Goal: Task Accomplishment & Management: Manage account settings

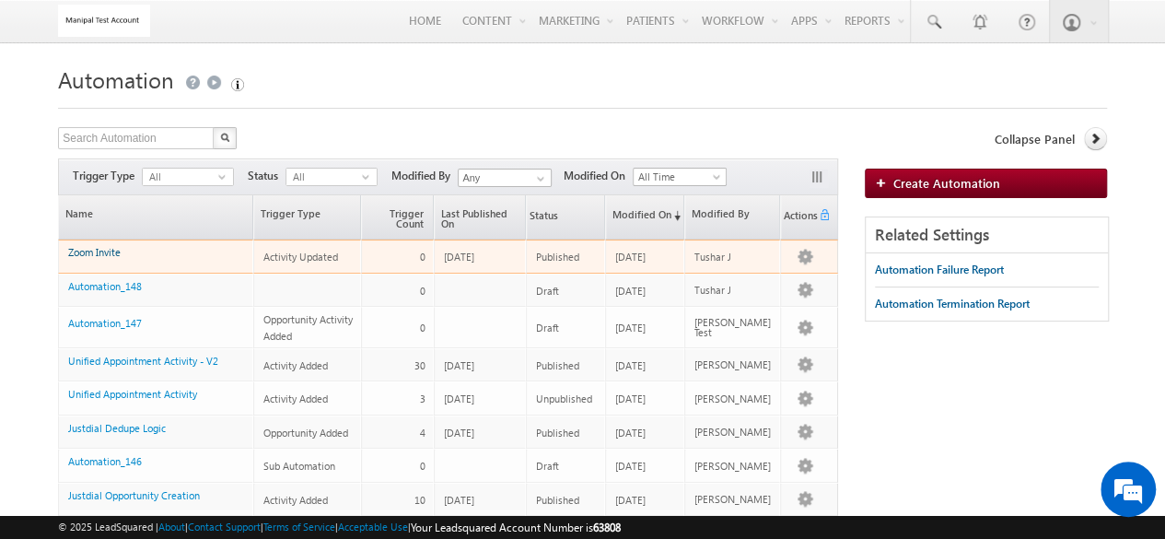
click at [112, 246] on link "Zoom Invite" at bounding box center [94, 252] width 52 height 12
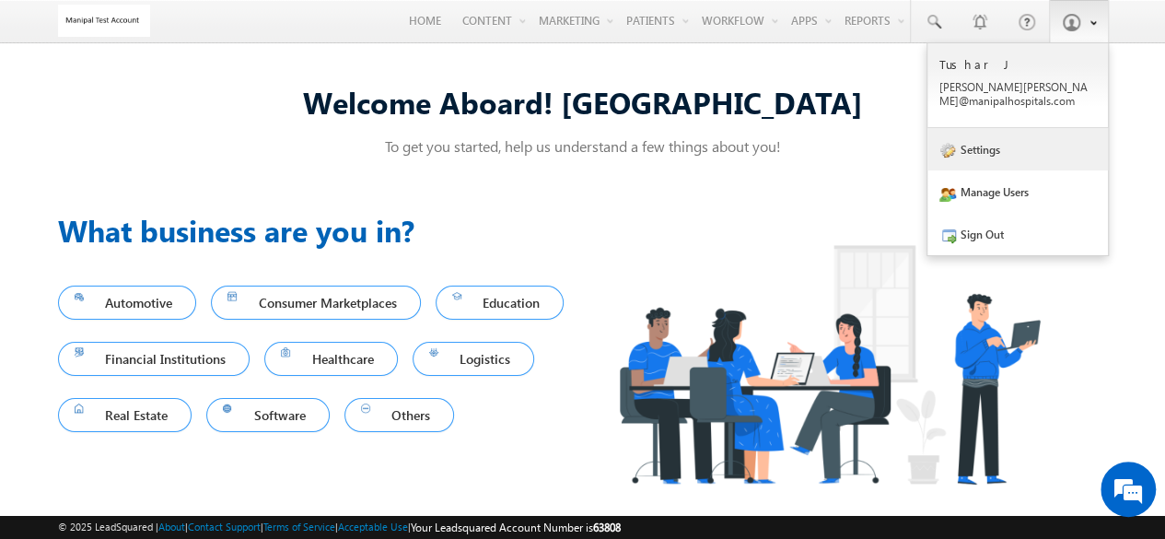
click at [1011, 138] on link "Settings" at bounding box center [1017, 149] width 181 height 42
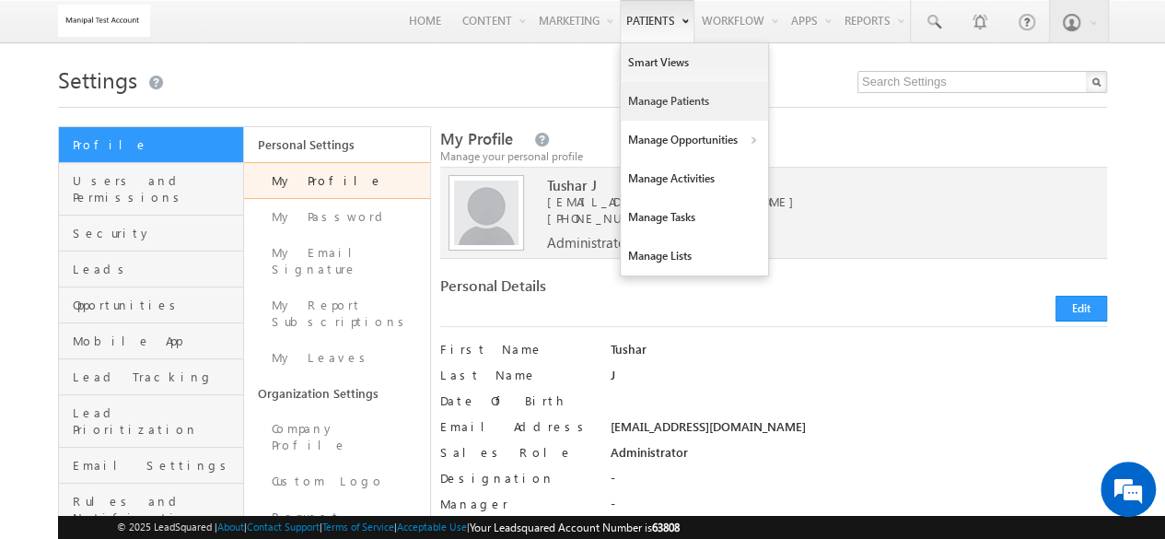
click at [661, 95] on link "Manage Patients" at bounding box center [694, 101] width 147 height 39
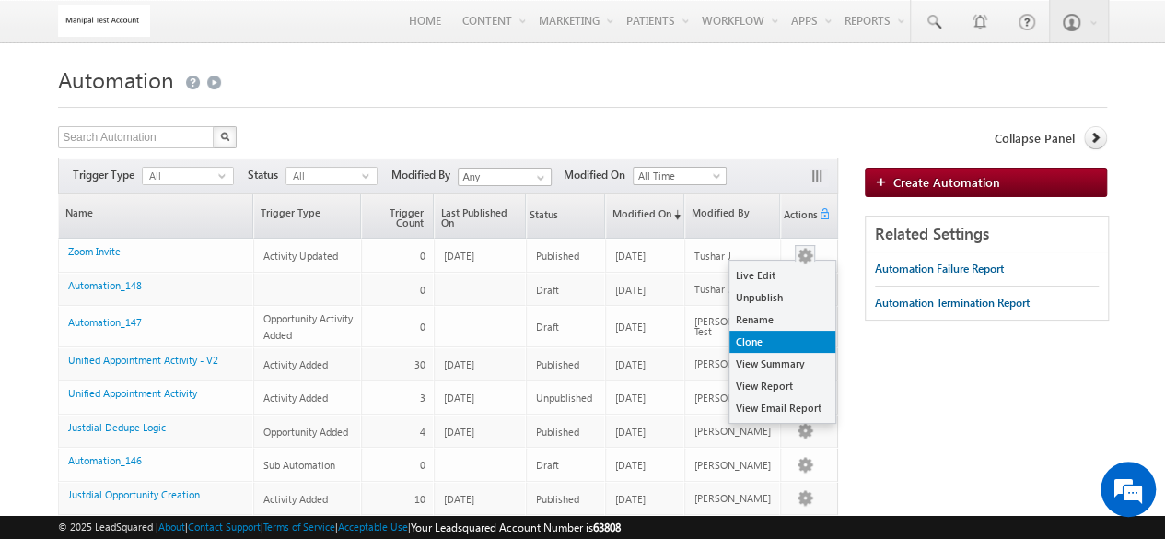
click at [770, 334] on link "Clone" at bounding box center [782, 342] width 106 height 22
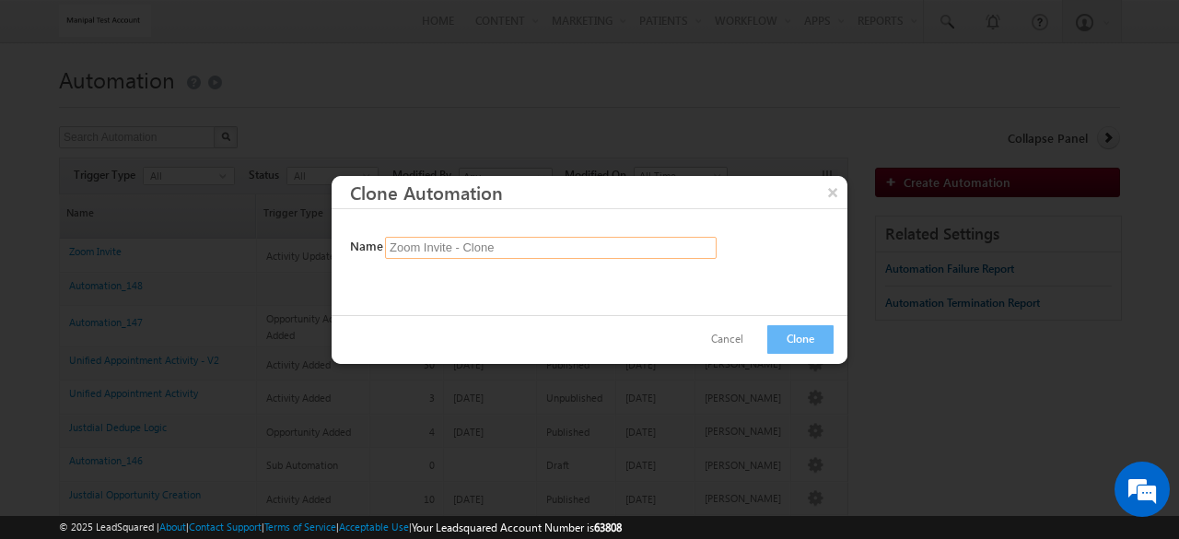
click at [615, 246] on input "Zoom Invite - Clone" at bounding box center [551, 248] width 332 height 22
type input "Zoom Invitee"
click at [819, 341] on button "Clone" at bounding box center [800, 339] width 66 height 29
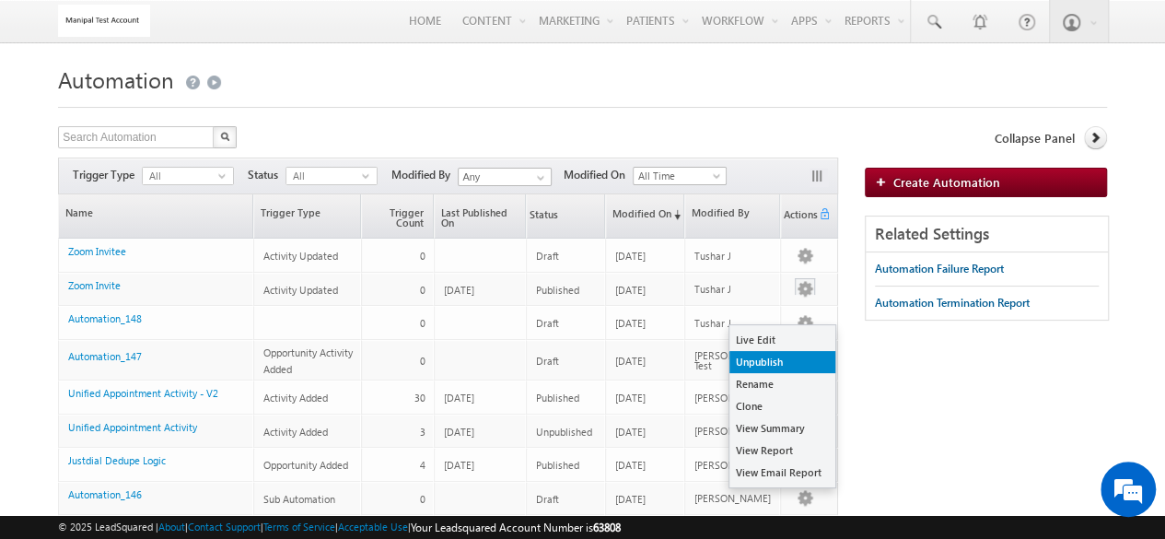
click at [784, 358] on link "Unpublish" at bounding box center [782, 362] width 106 height 22
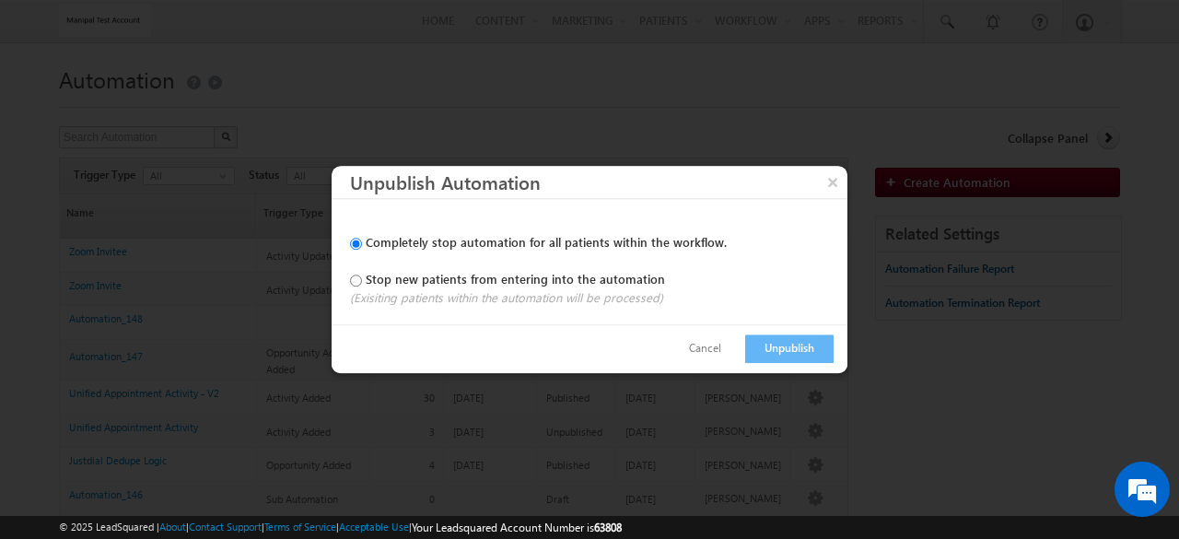
click at [588, 278] on label "Stop new patients from entering into the automation" at bounding box center [515, 279] width 299 height 16
click at [362, 278] on input "Stop new patients from entering into the automation" at bounding box center [356, 280] width 12 height 12
radio input "true"
click at [808, 356] on button "Unpublish" at bounding box center [789, 348] width 88 height 29
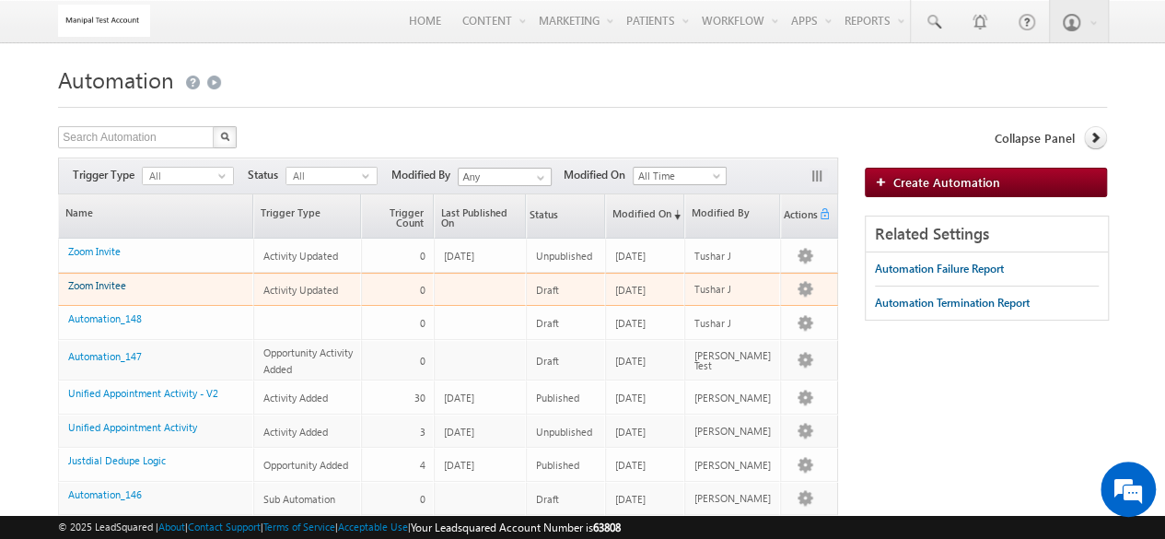
click at [120, 285] on link "Zoom Invitee" at bounding box center [97, 285] width 58 height 12
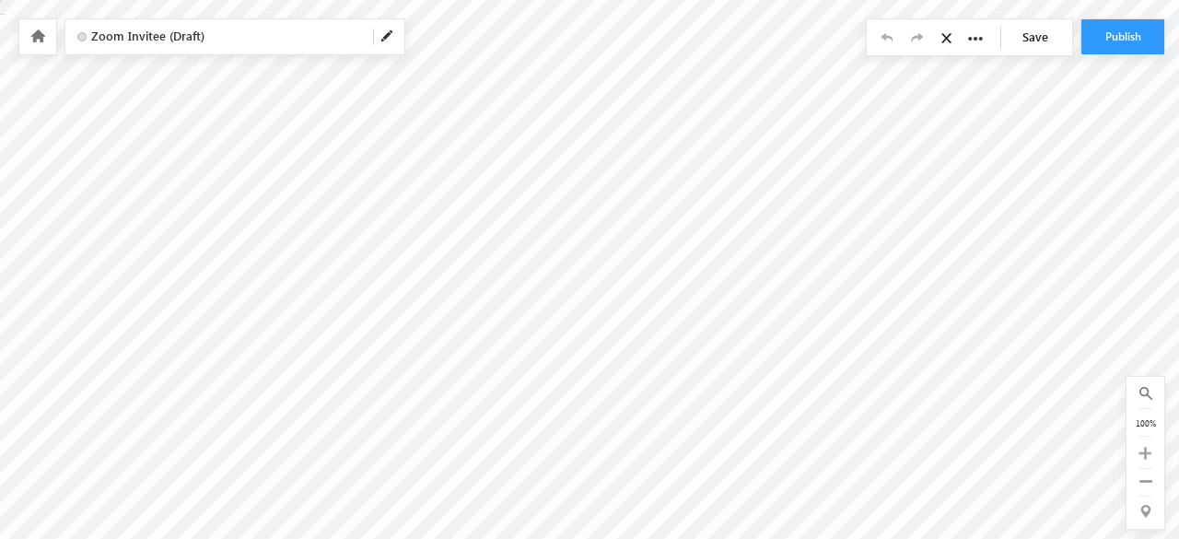
checkbox input "false"
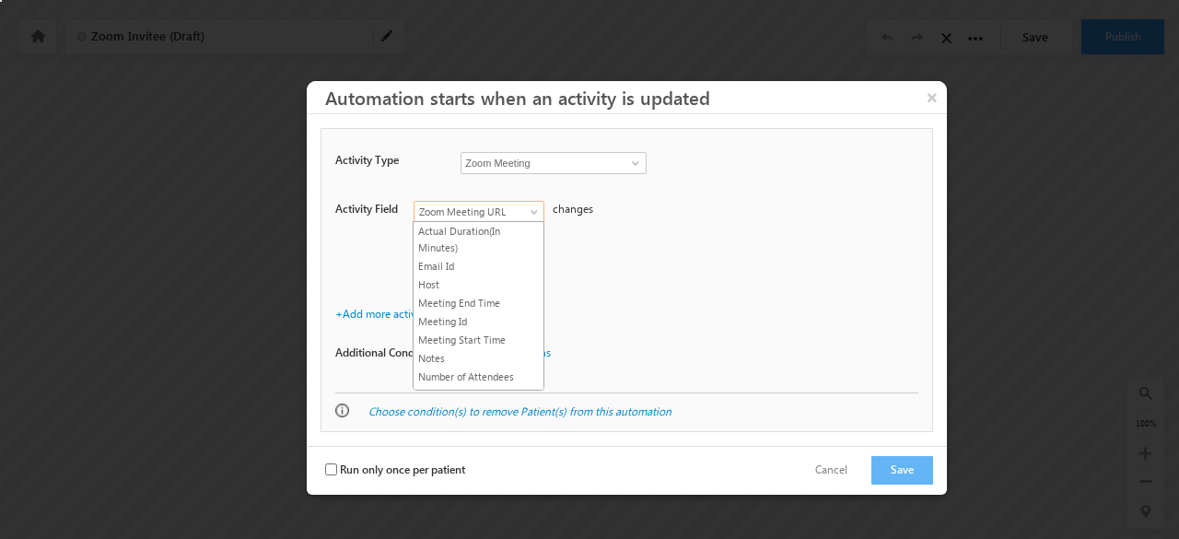
scroll to position [150, 0]
click at [531, 209] on span at bounding box center [536, 215] width 15 height 15
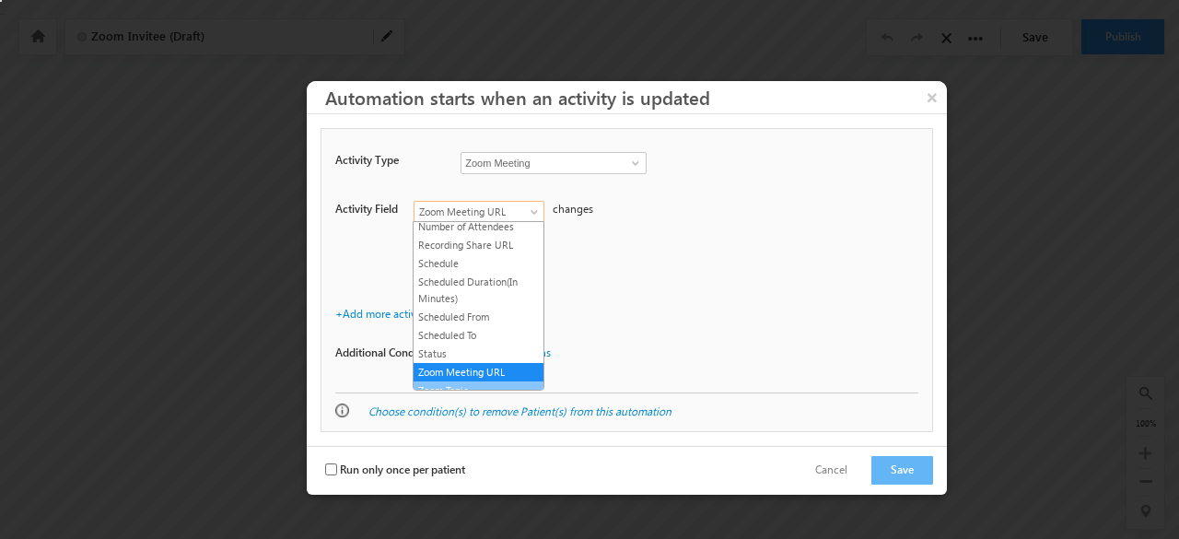
click at [508, 382] on link "Zoom Topic" at bounding box center [478, 390] width 130 height 17
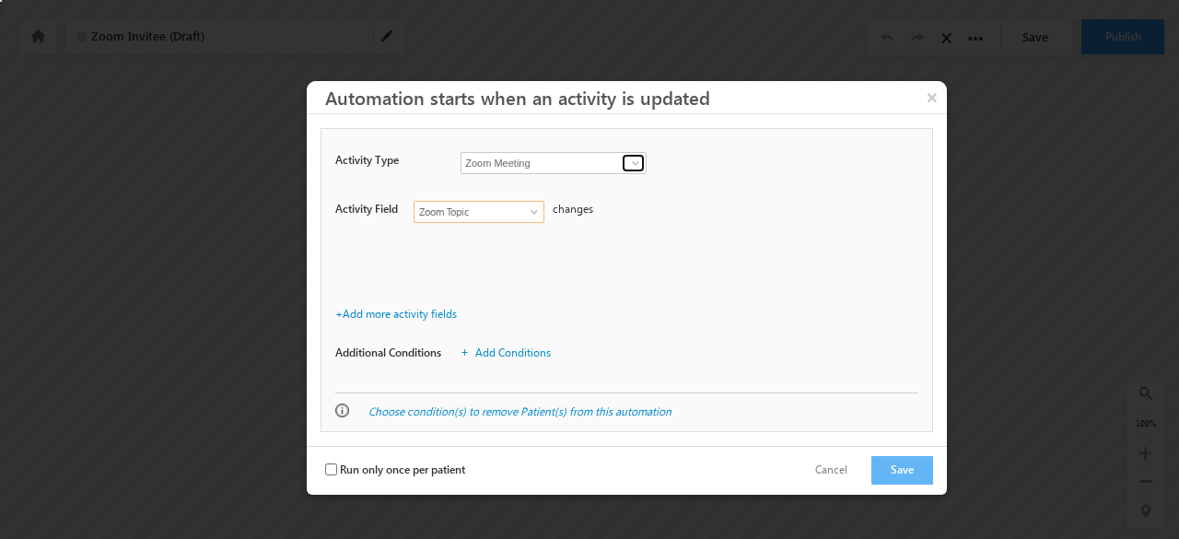
click at [635, 157] on span at bounding box center [635, 163] width 15 height 15
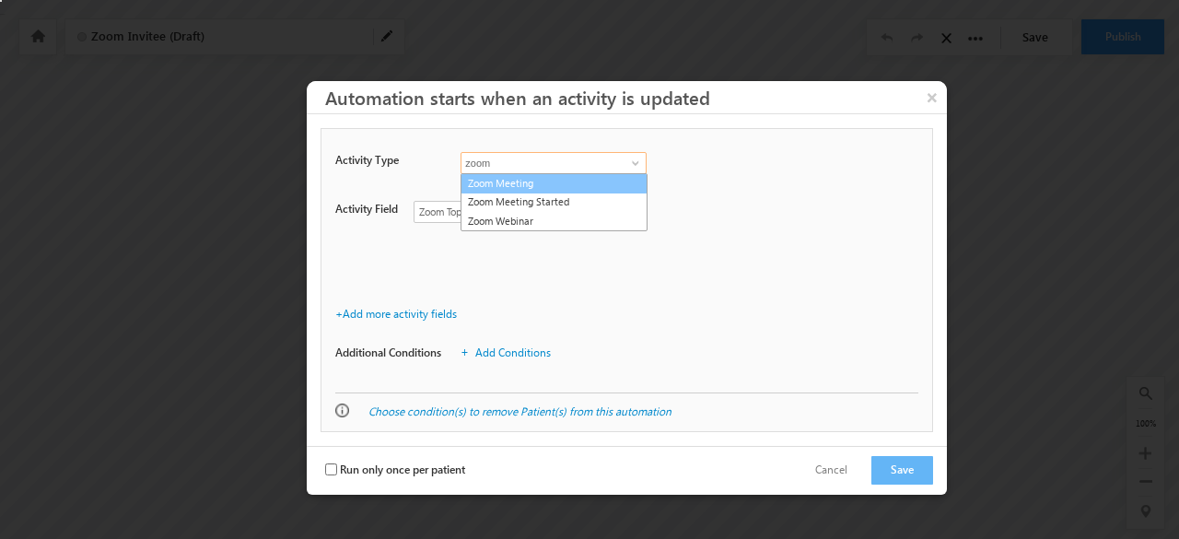
click at [538, 178] on link "Zoom Meeting" at bounding box center [553, 183] width 187 height 21
click at [538, 178] on div "Patient Type Opportunity Type Parent Activity Activity Type Zoom Meeting activi…" at bounding box center [626, 260] width 612 height 264
type input "Zoom Meeting"
click at [538, 178] on div "Patient Type Opportunity Type Parent Activity Activity Type Zoom Meeting activi…" at bounding box center [626, 260] width 612 height 264
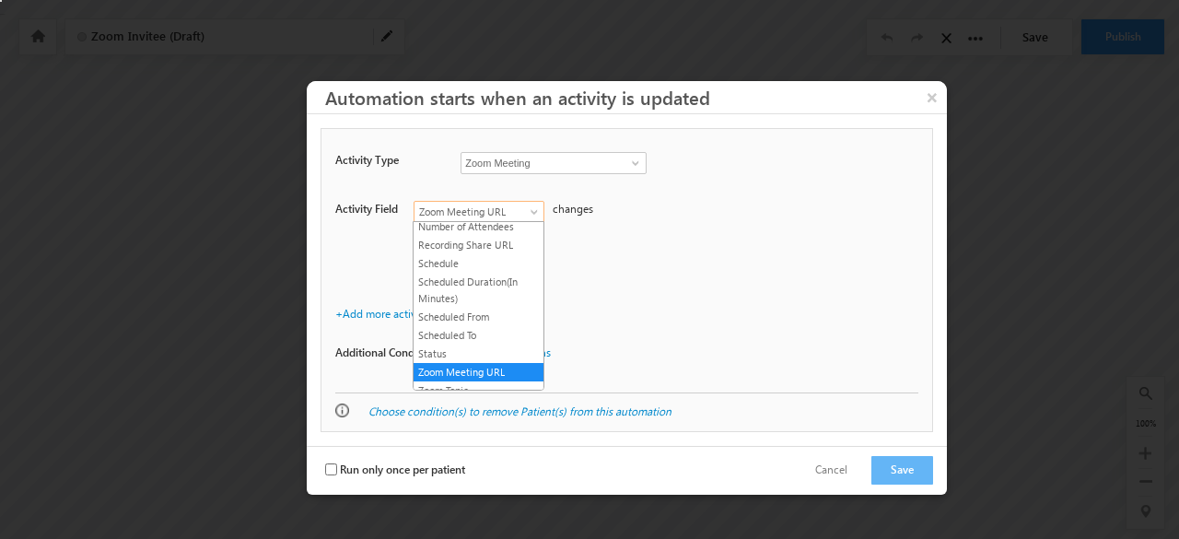
click at [507, 209] on span "Zoom Meeting URL" at bounding box center [473, 212] width 119 height 17
click at [503, 382] on link "Zoom Topic" at bounding box center [478, 390] width 130 height 17
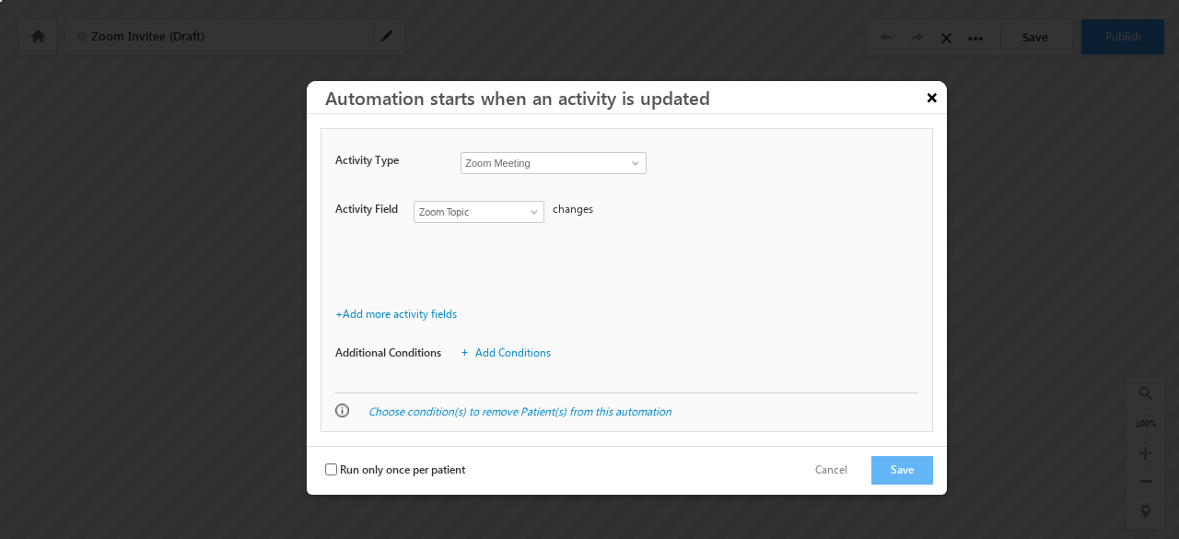
click at [935, 91] on button "×" at bounding box center [931, 97] width 29 height 32
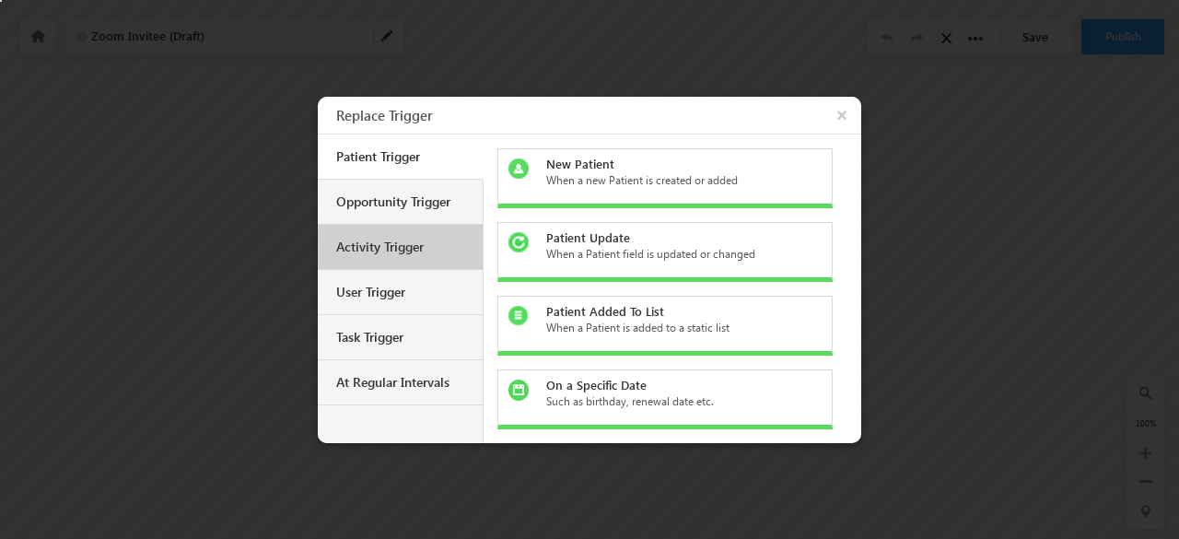
click at [420, 234] on div "Activity Trigger" at bounding box center [400, 247] width 165 height 45
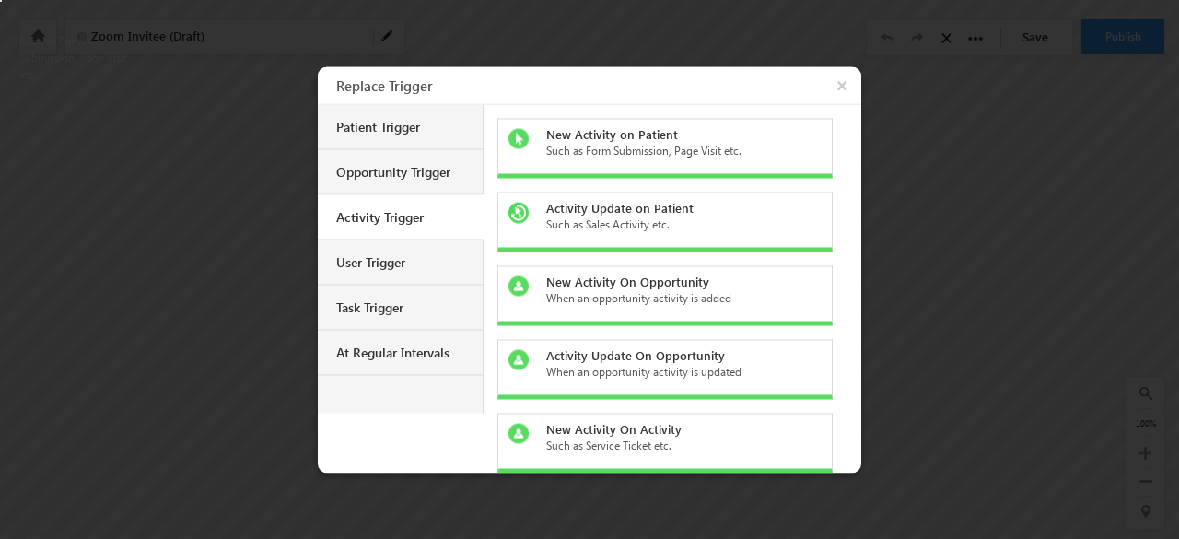
click at [626, 134] on div "New Activity on Patient" at bounding box center [676, 133] width 260 height 17
checkbox input "true"
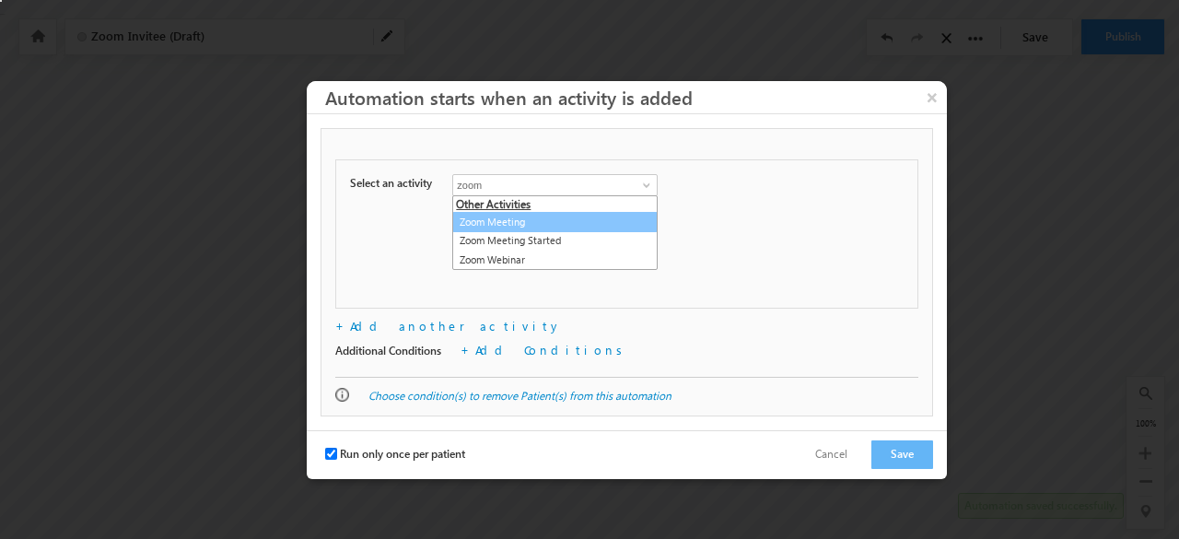
click at [588, 213] on link "Zoom Meeting" at bounding box center [554, 222] width 205 height 21
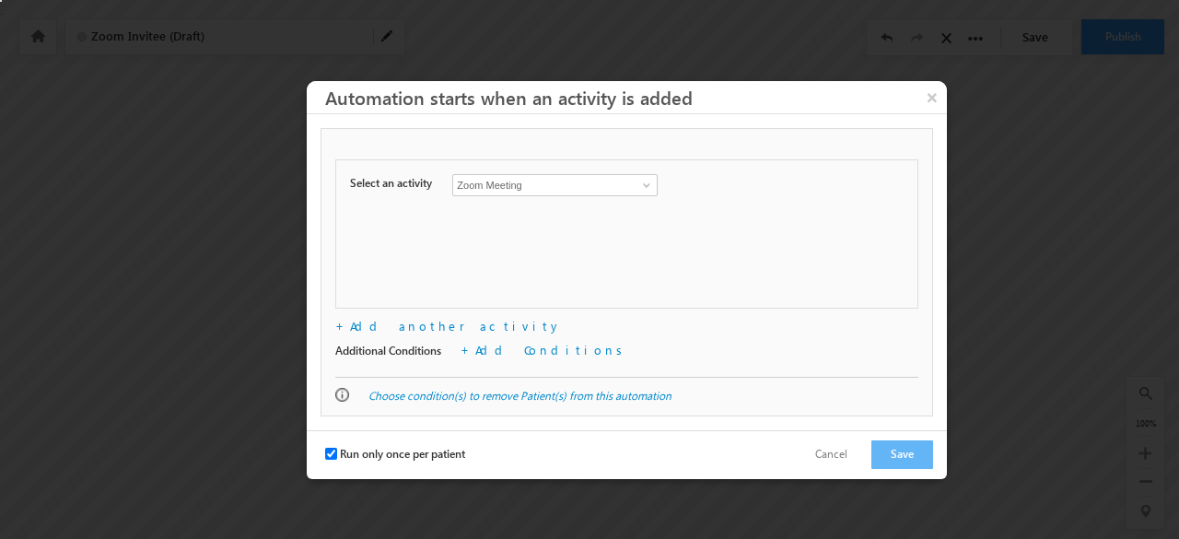
type input "Zoom Meeting"
click at [718, 214] on div "Select an activity Zoom Meeting Zoom Meeting Started Zoom Webinar Zoom Meeting …" at bounding box center [626, 233] width 583 height 149
click at [420, 447] on span "Run only once per patient" at bounding box center [402, 454] width 125 height 14
click at [337, 448] on input "Run only once per patient" at bounding box center [331, 454] width 12 height 12
checkbox input "false"
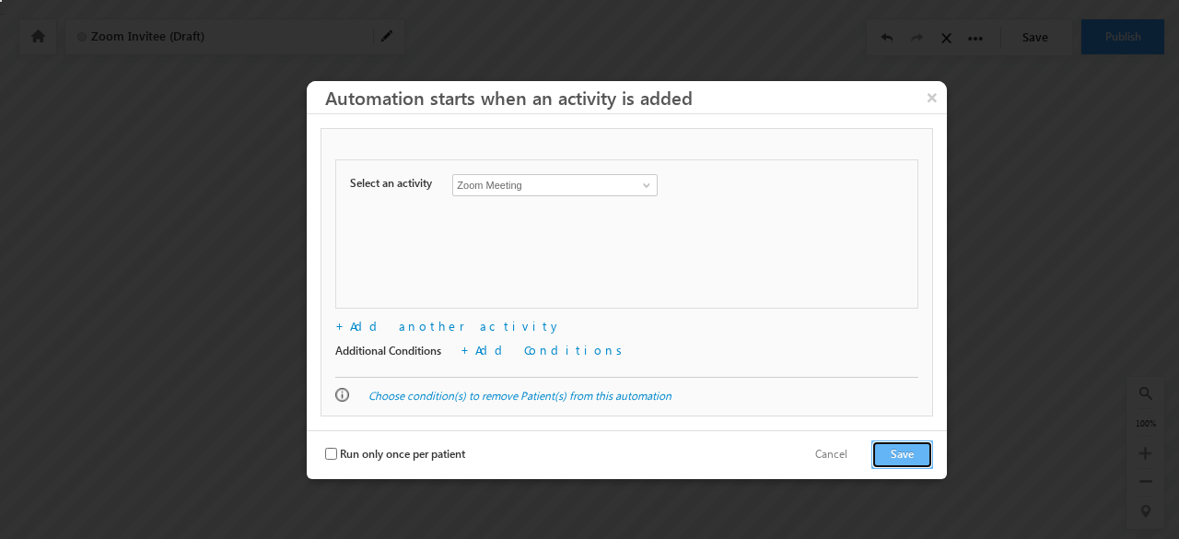
click at [908, 445] on button "Save" at bounding box center [902, 454] width 62 height 29
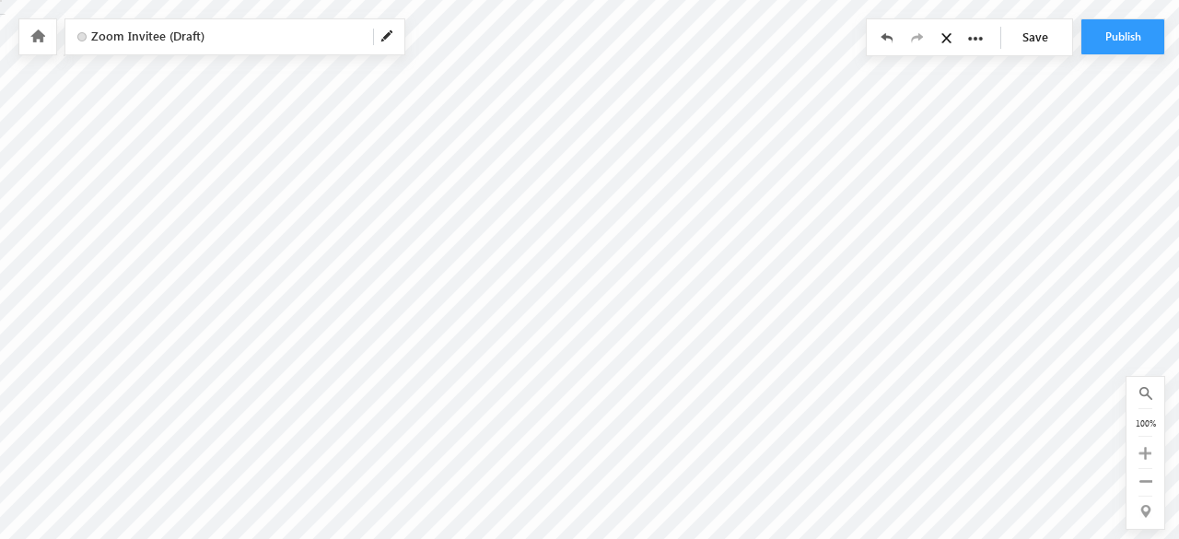
click at [1064, 19] on link "Save" at bounding box center [1039, 36] width 64 height 35
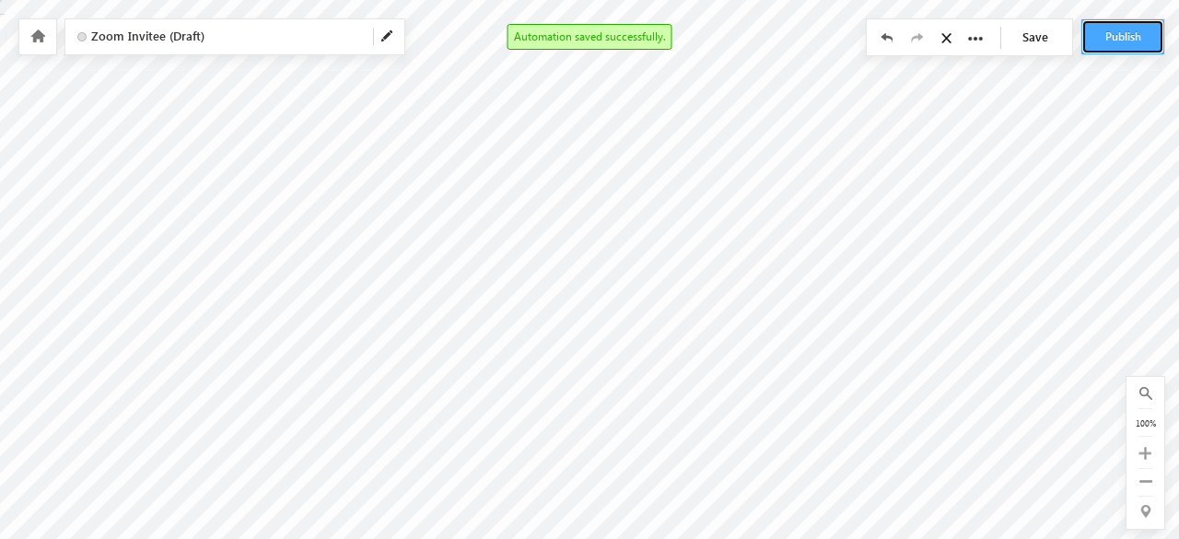
click at [1119, 42] on button "Publish" at bounding box center [1122, 36] width 83 height 35
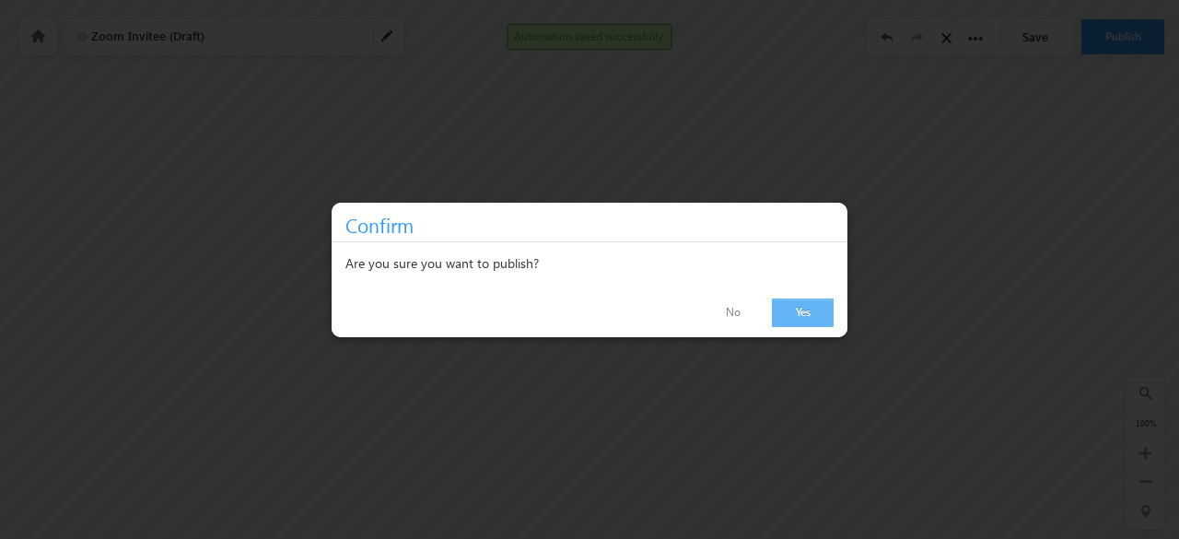
click at [809, 306] on link "Yes" at bounding box center [803, 312] width 62 height 29
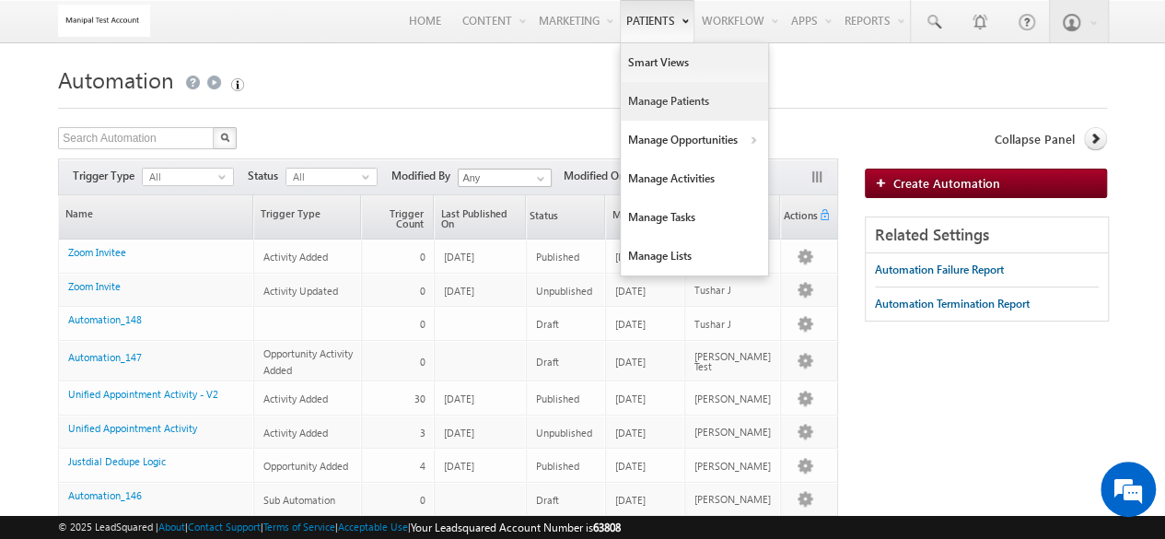
click at [668, 91] on link "Manage Patients" at bounding box center [694, 101] width 147 height 39
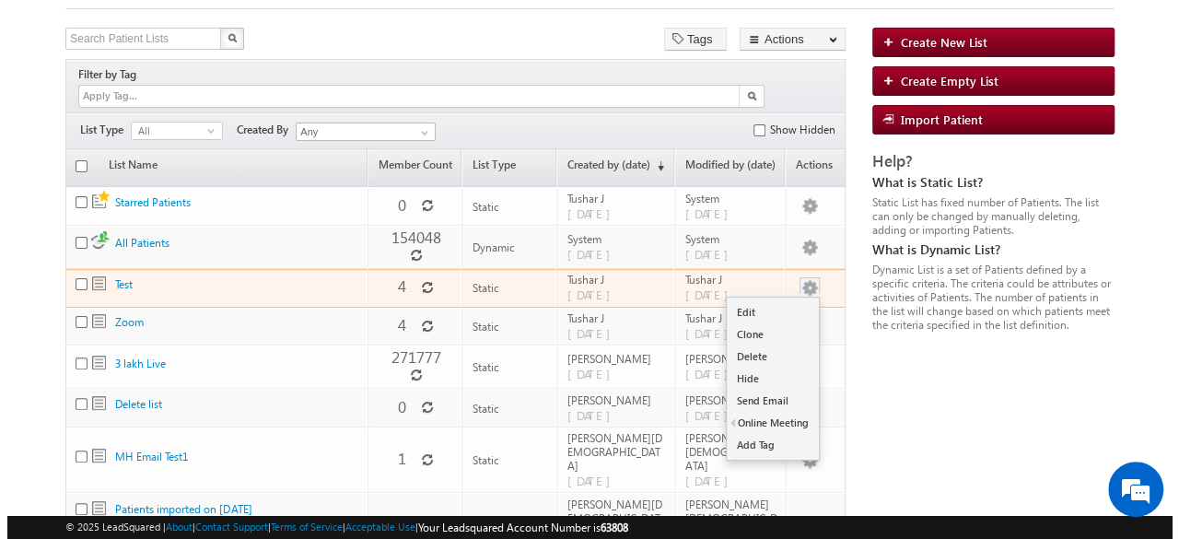
scroll to position [106, 0]
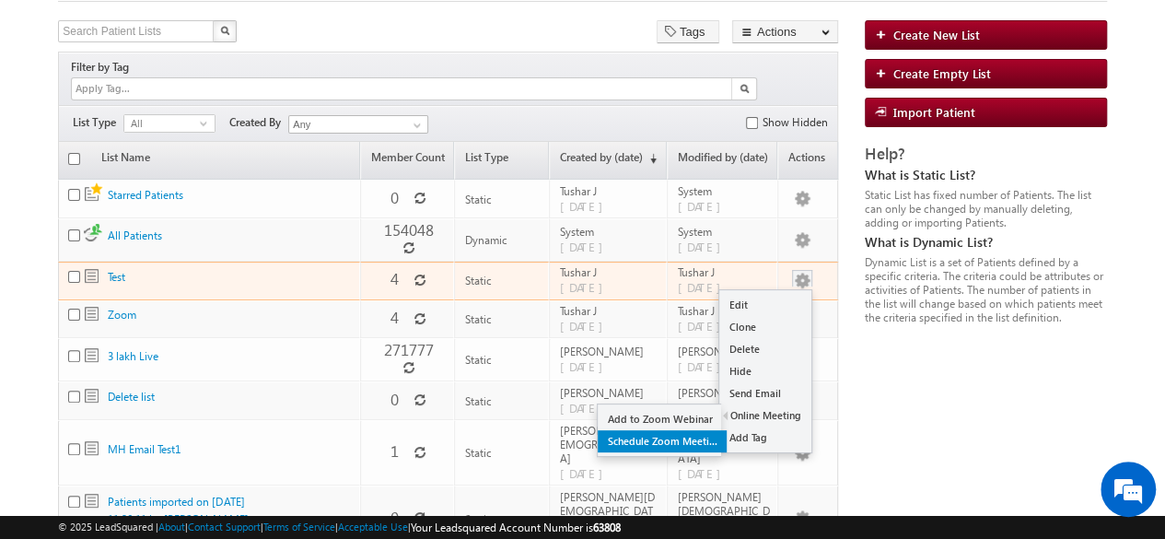
click at [661, 430] on link "Schedule Zoom Meeting" at bounding box center [662, 441] width 129 height 22
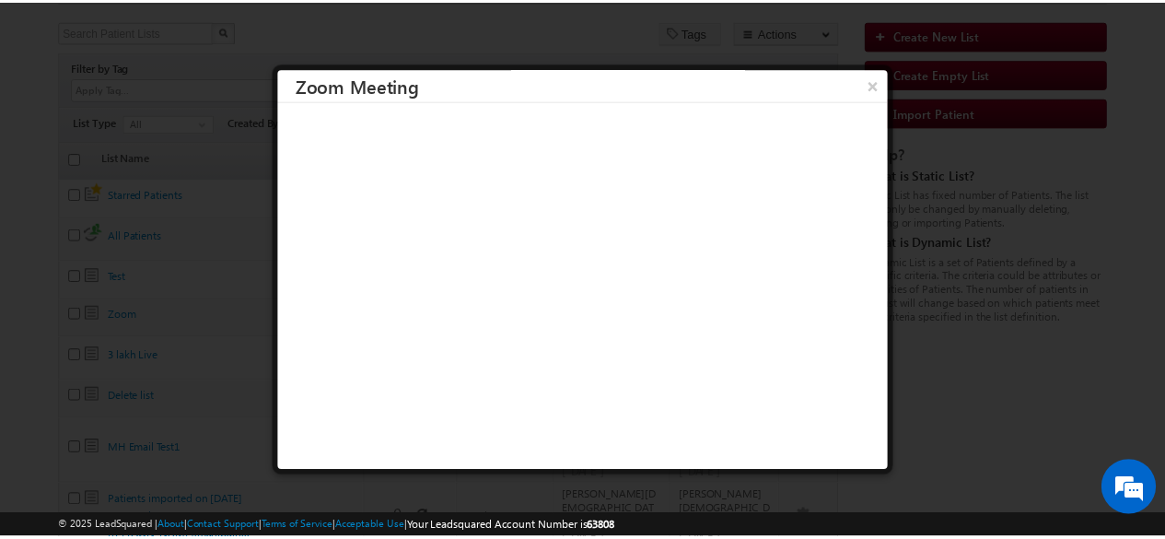
scroll to position [0, 0]
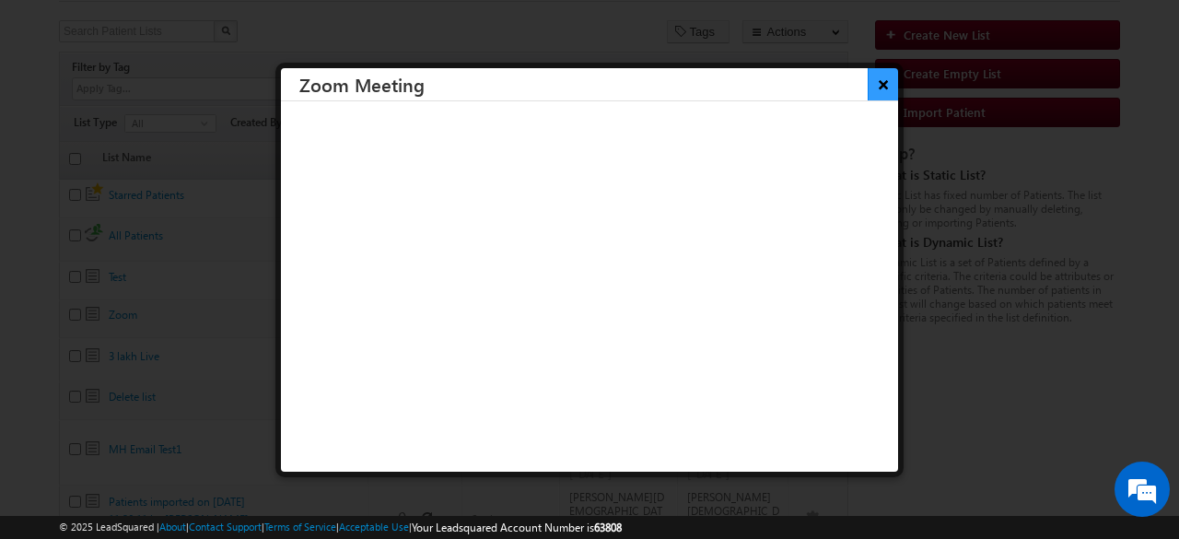
click at [868, 97] on button "×" at bounding box center [883, 84] width 30 height 32
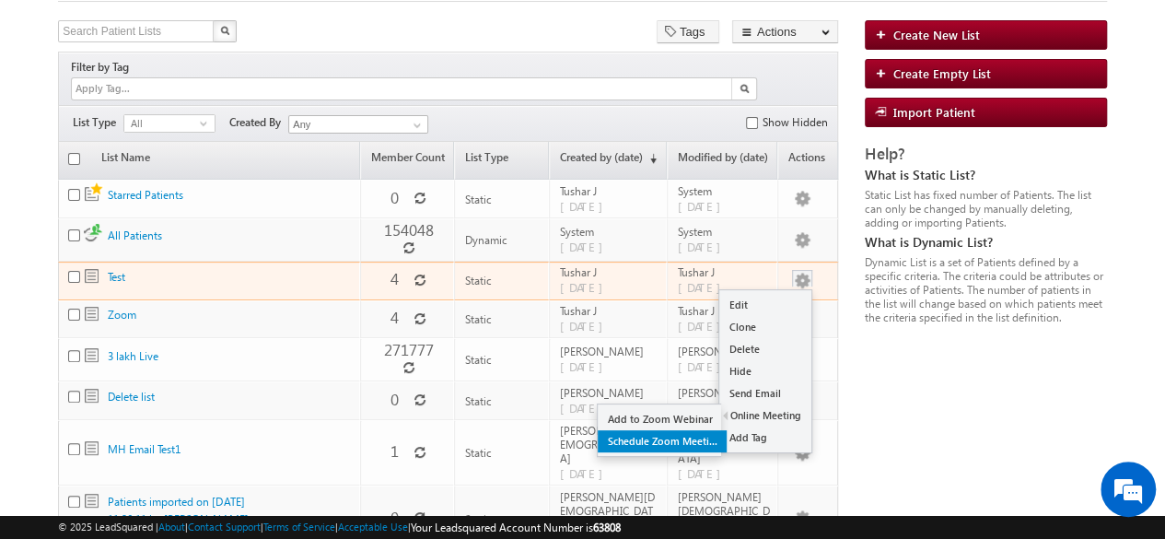
click at [681, 430] on link "Schedule Zoom Meeting" at bounding box center [662, 441] width 129 height 22
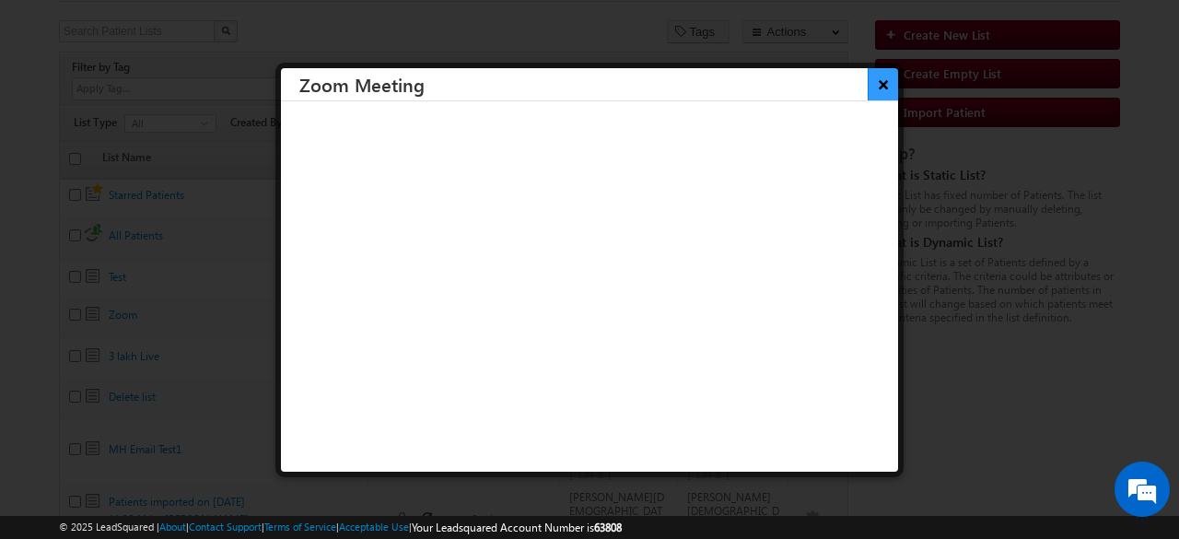
click at [882, 77] on button "×" at bounding box center [883, 84] width 30 height 32
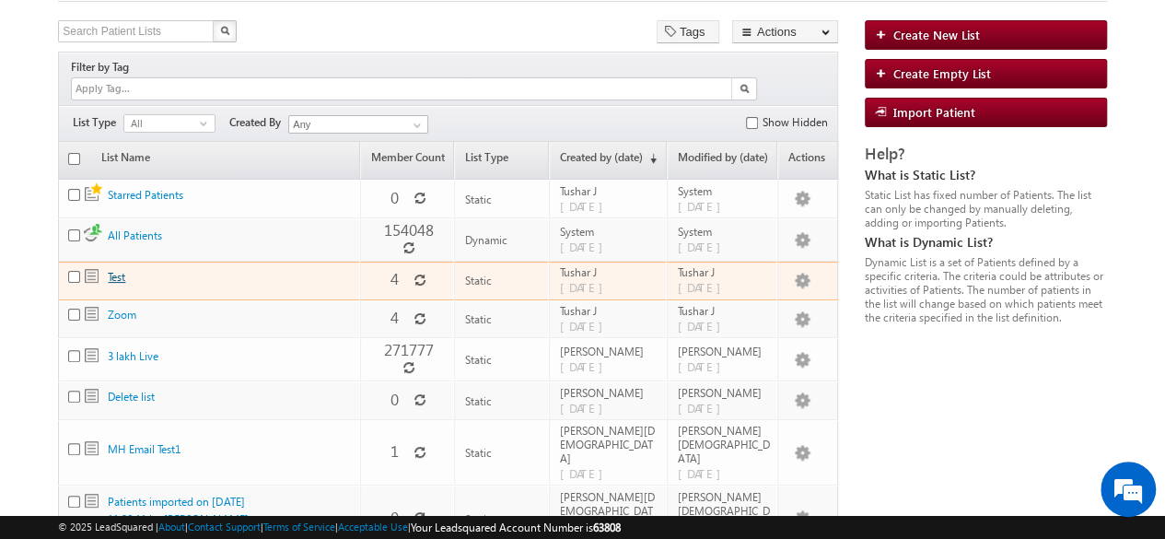
click at [120, 270] on link "Test" at bounding box center [116, 277] width 17 height 14
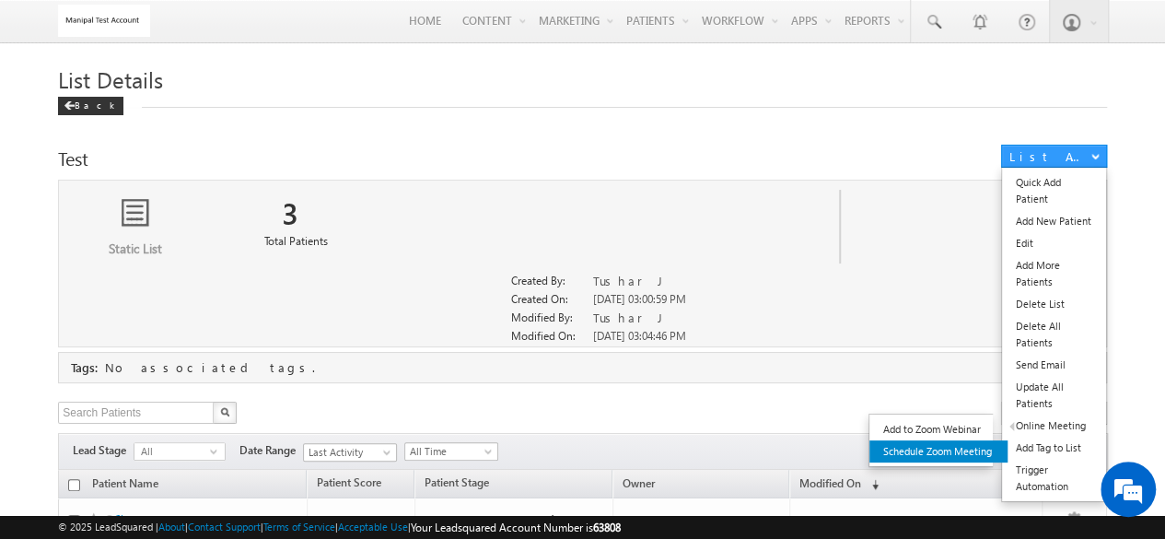
click at [937, 456] on link "Schedule Zoom Meeting" at bounding box center [938, 451] width 138 height 22
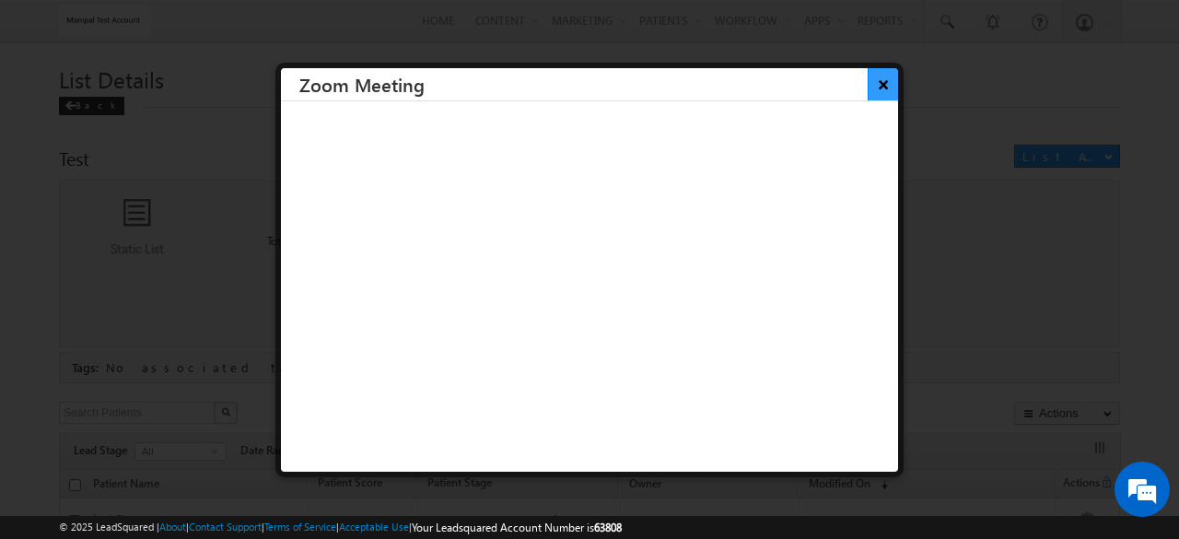
click at [868, 91] on button "×" at bounding box center [883, 84] width 30 height 32
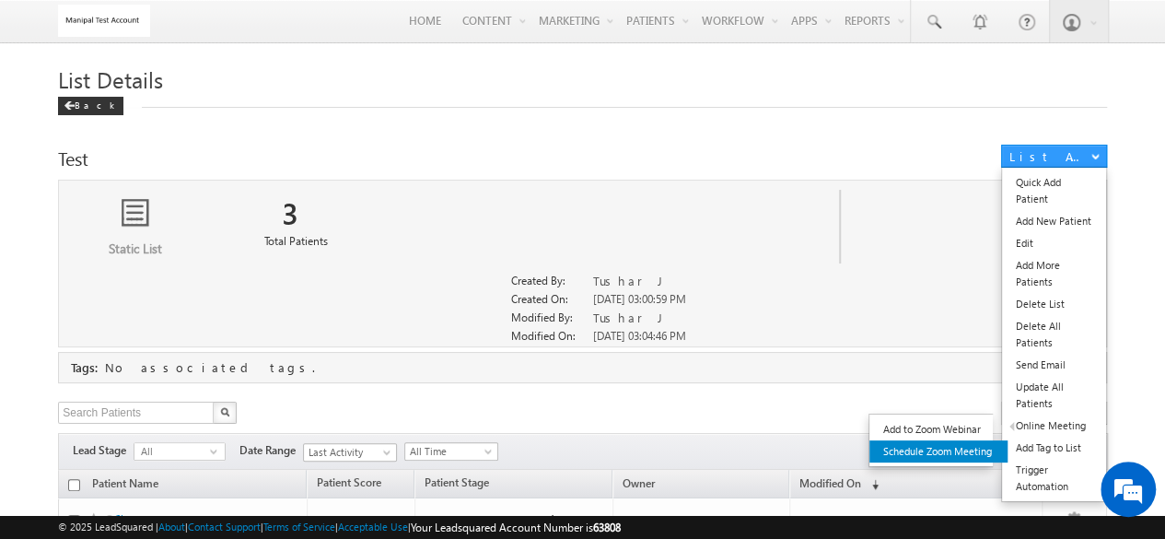
click at [953, 460] on link "Schedule Zoom Meeting" at bounding box center [938, 451] width 138 height 22
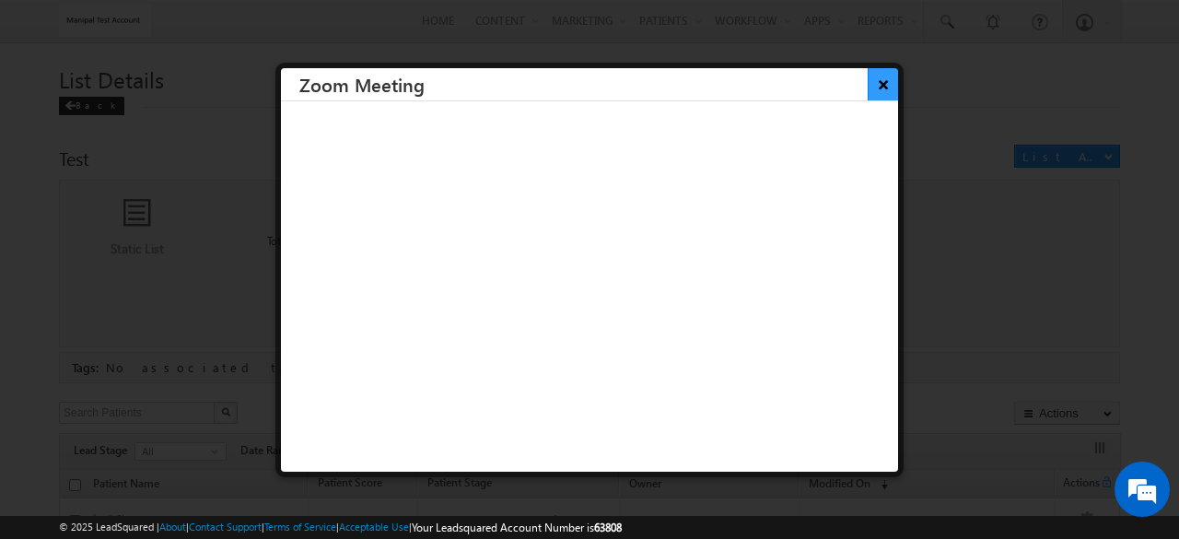
click at [871, 93] on button "×" at bounding box center [883, 84] width 30 height 32
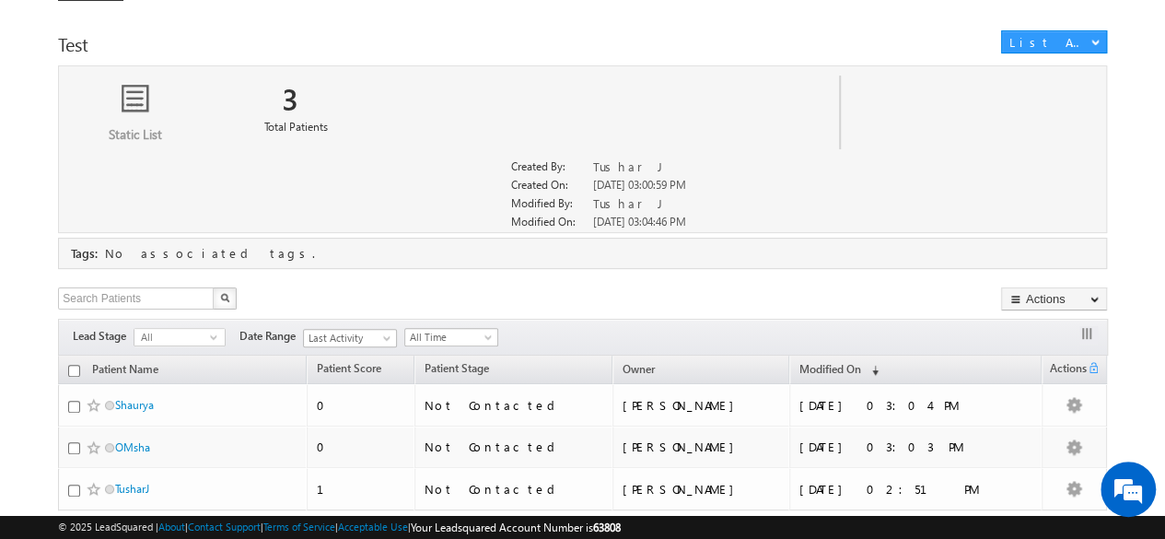
scroll to position [122, 0]
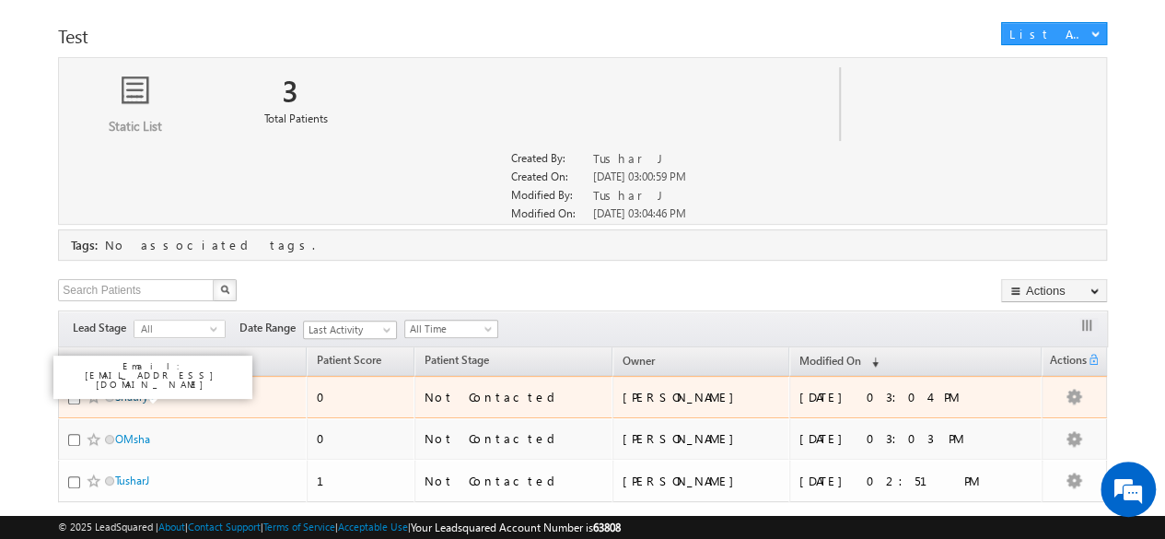
click at [130, 399] on link "Shaurya" at bounding box center [134, 397] width 39 height 14
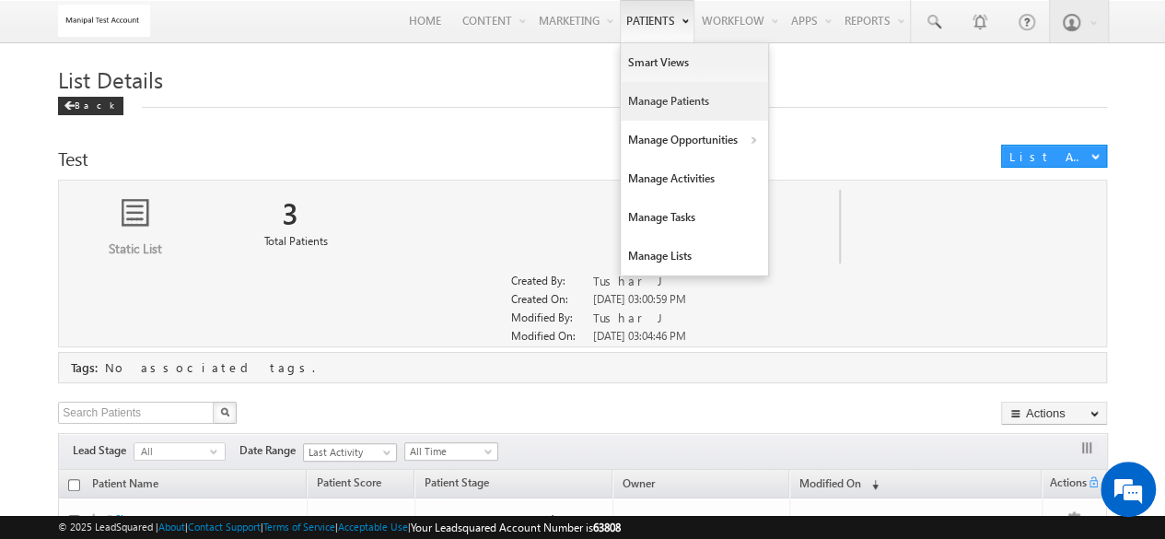
click at [654, 95] on link "Manage Patients" at bounding box center [694, 101] width 147 height 39
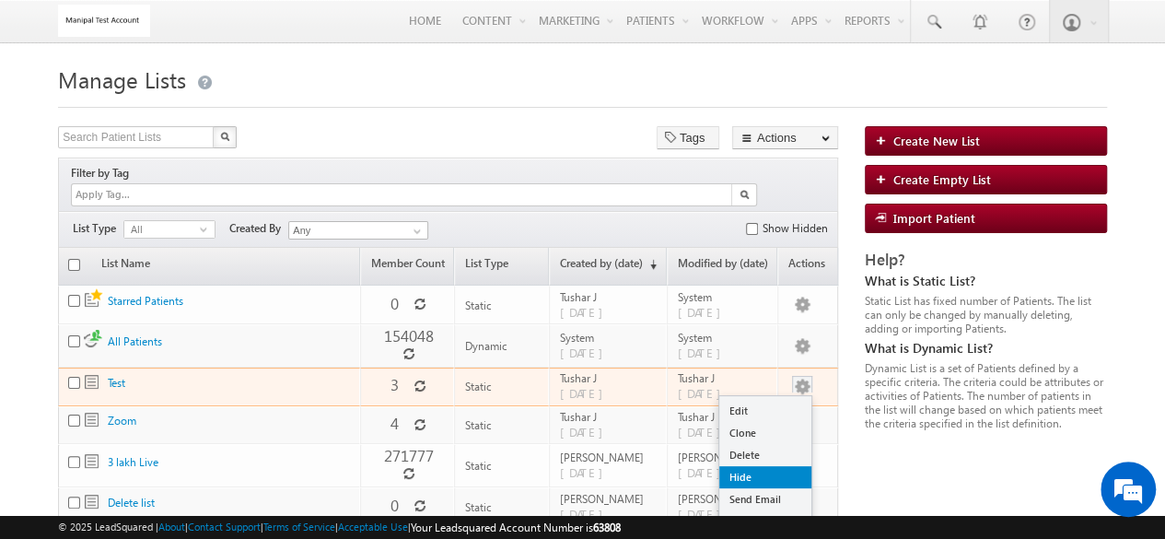
scroll to position [57, 0]
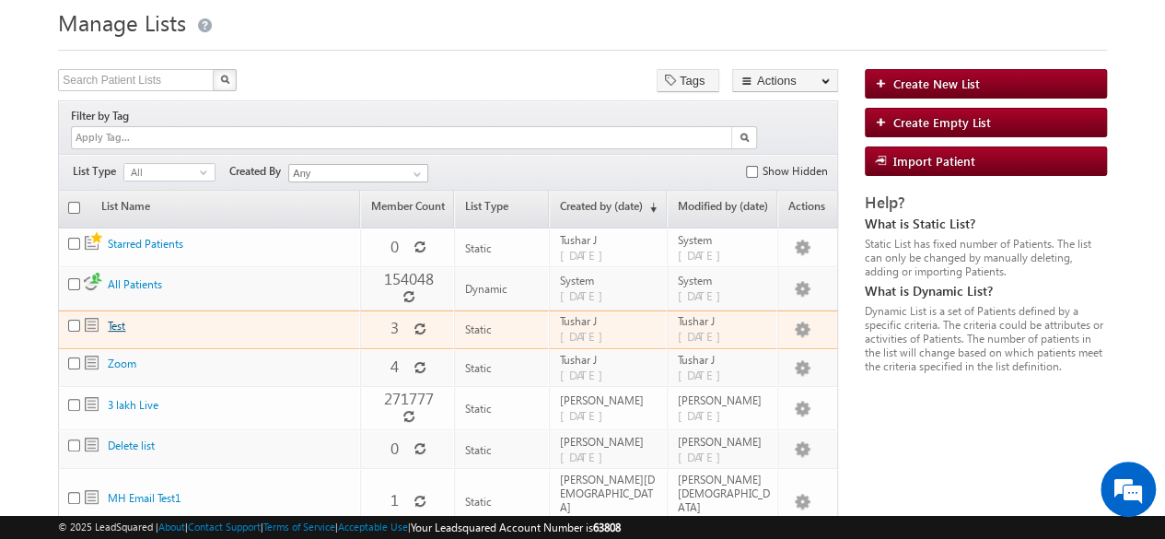
click at [111, 319] on link "Test" at bounding box center [116, 326] width 17 height 14
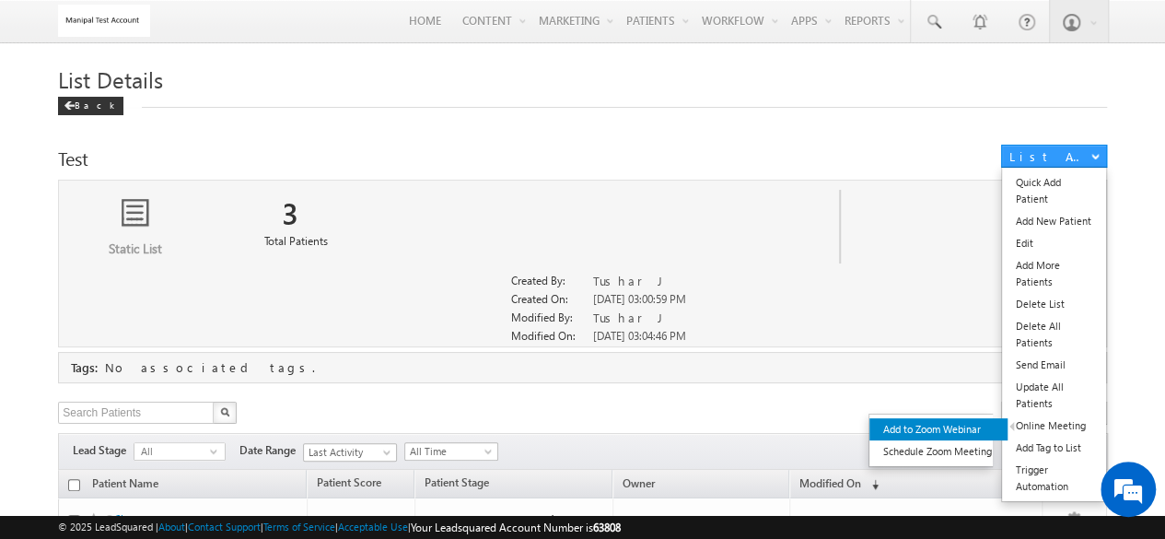
click at [964, 423] on link "Add to Zoom Webinar" at bounding box center [938, 429] width 138 height 22
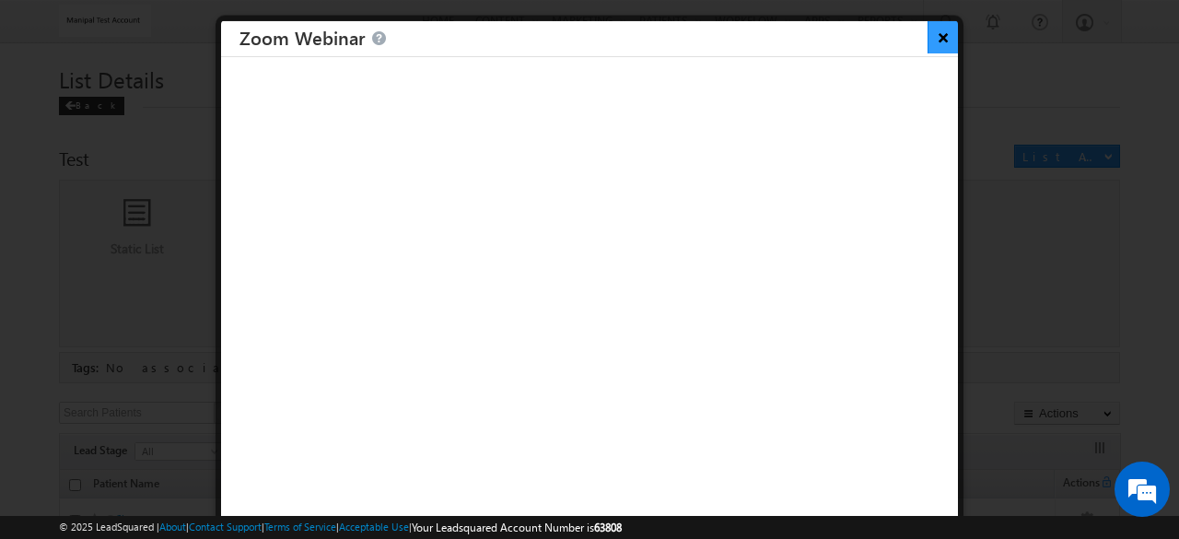
click at [927, 42] on button "×" at bounding box center [942, 36] width 30 height 32
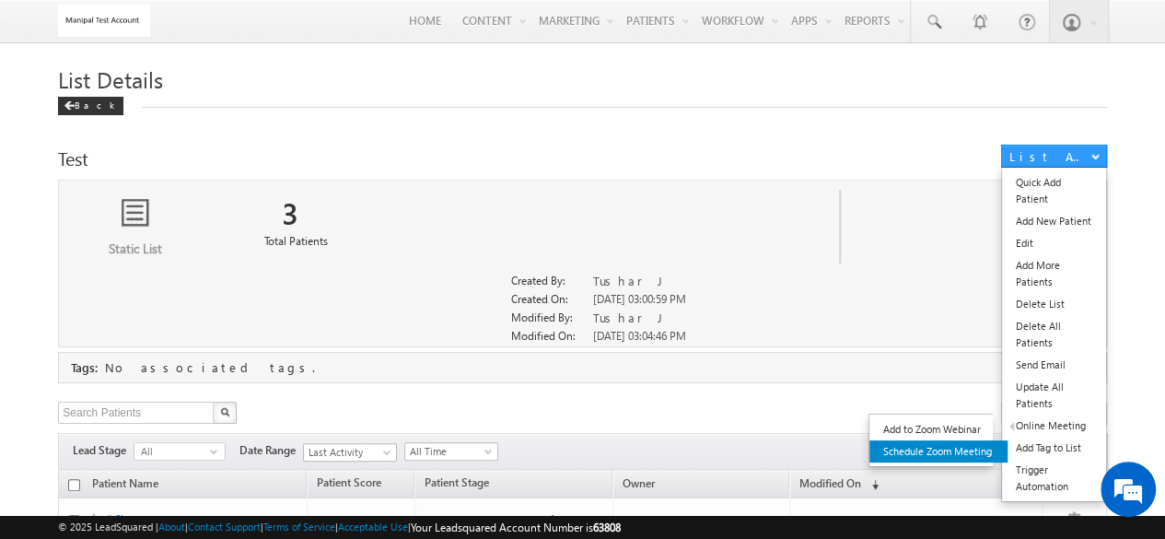
click at [947, 452] on link "Schedule Zoom Meeting" at bounding box center [938, 451] width 138 height 22
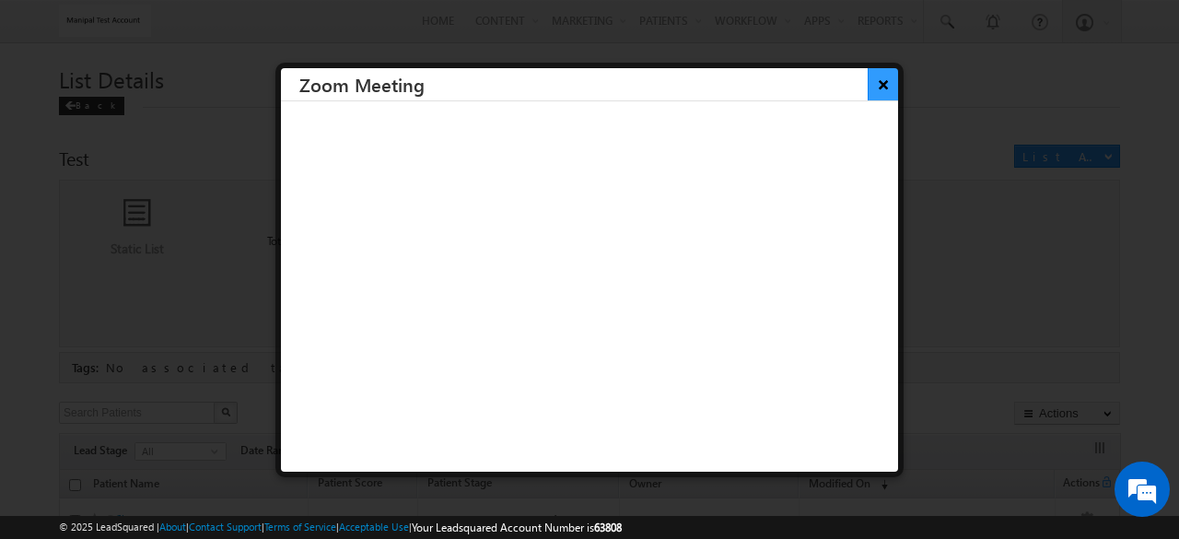
click at [868, 87] on button "×" at bounding box center [883, 84] width 30 height 32
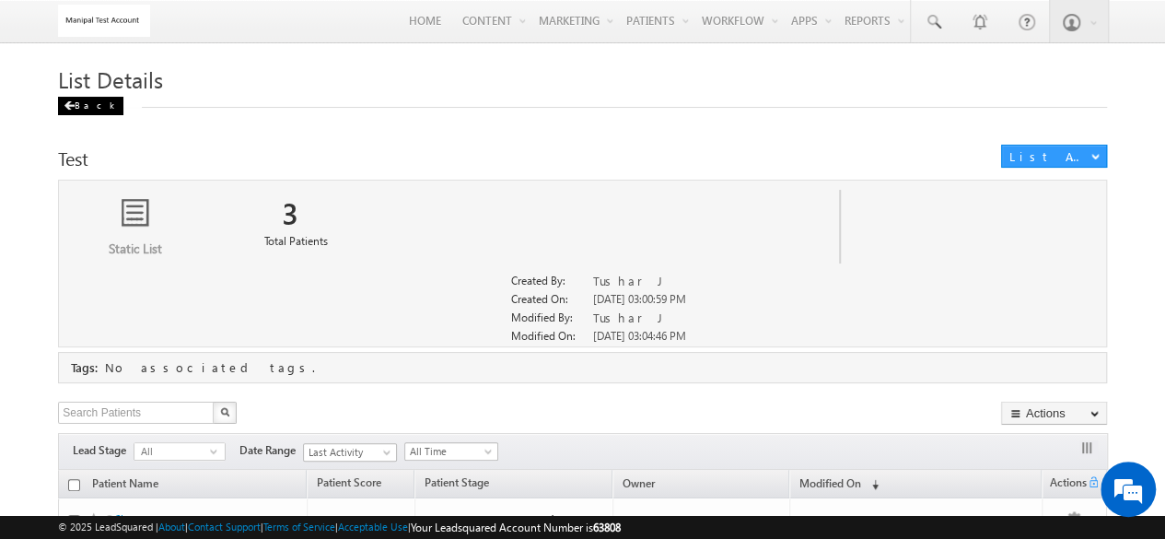
click at [76, 110] on div "Back" at bounding box center [90, 106] width 65 height 18
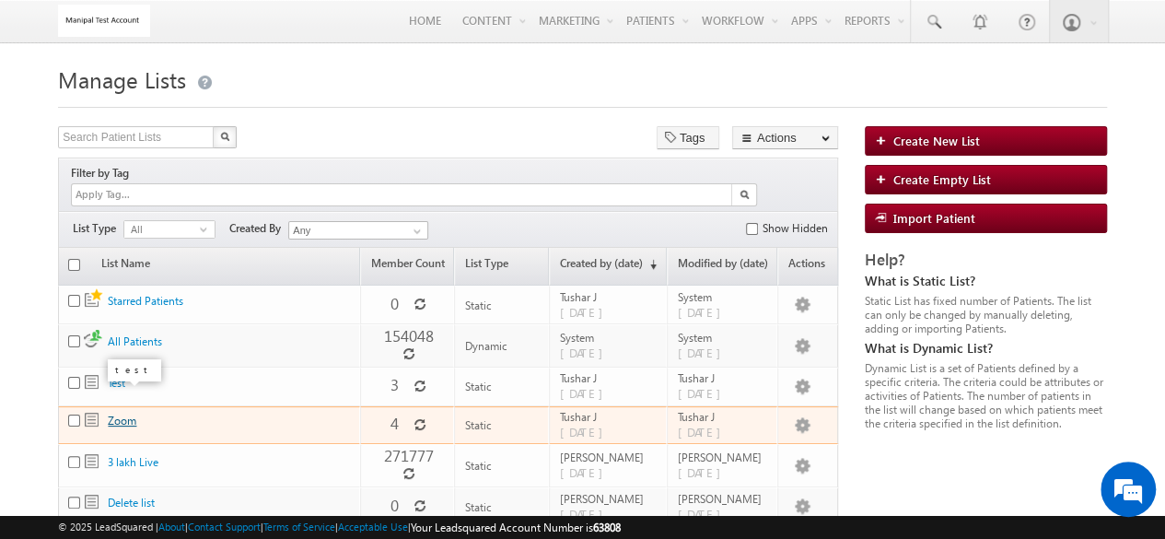
click at [121, 413] on link "Zoom" at bounding box center [122, 420] width 29 height 14
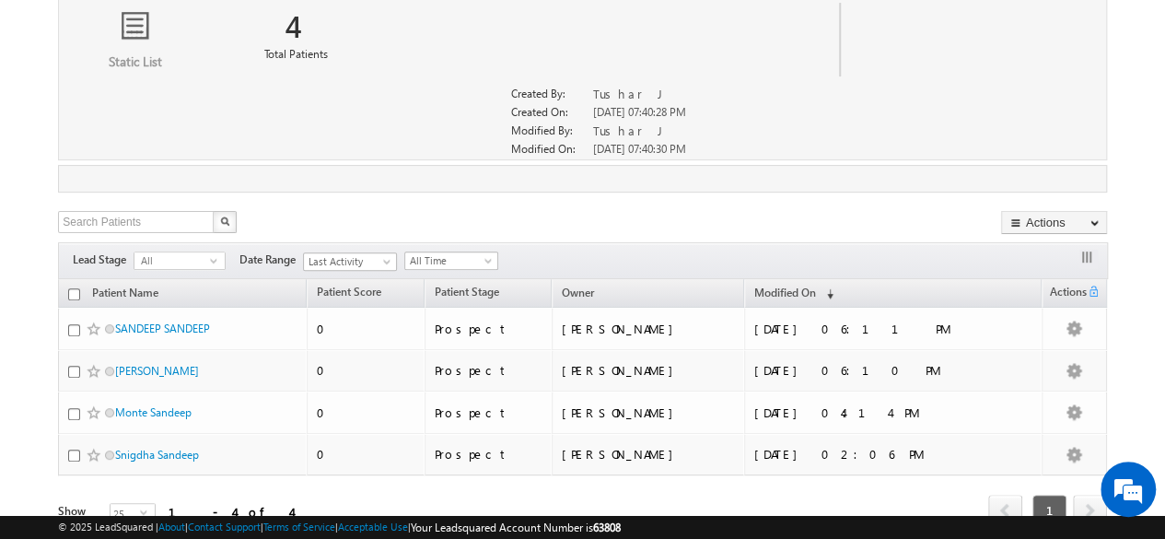
scroll to position [204, 0]
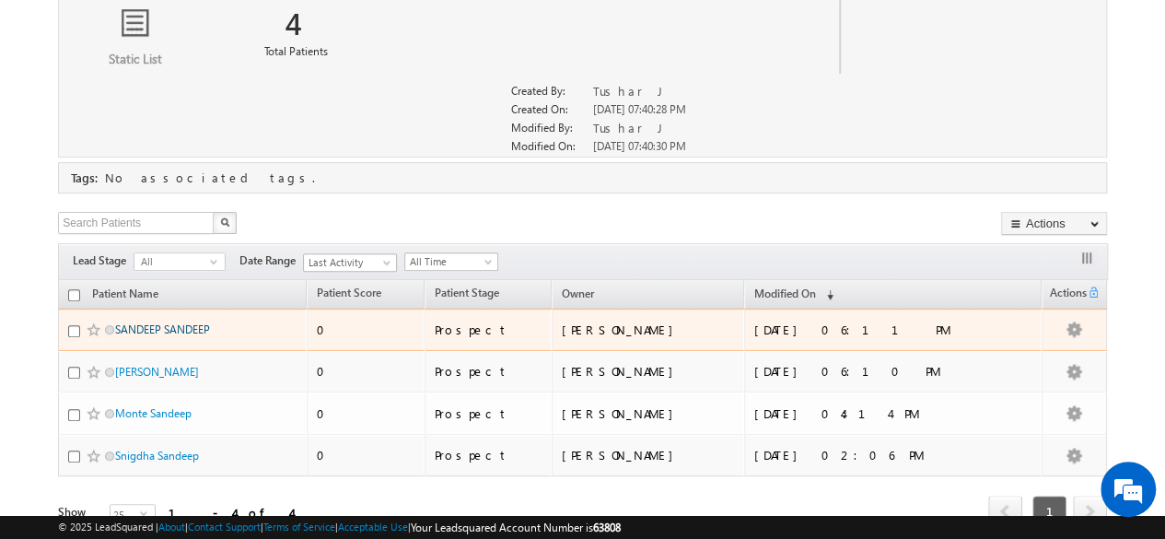
click at [159, 324] on link "SANDEEP SANDEEP" at bounding box center [162, 329] width 95 height 14
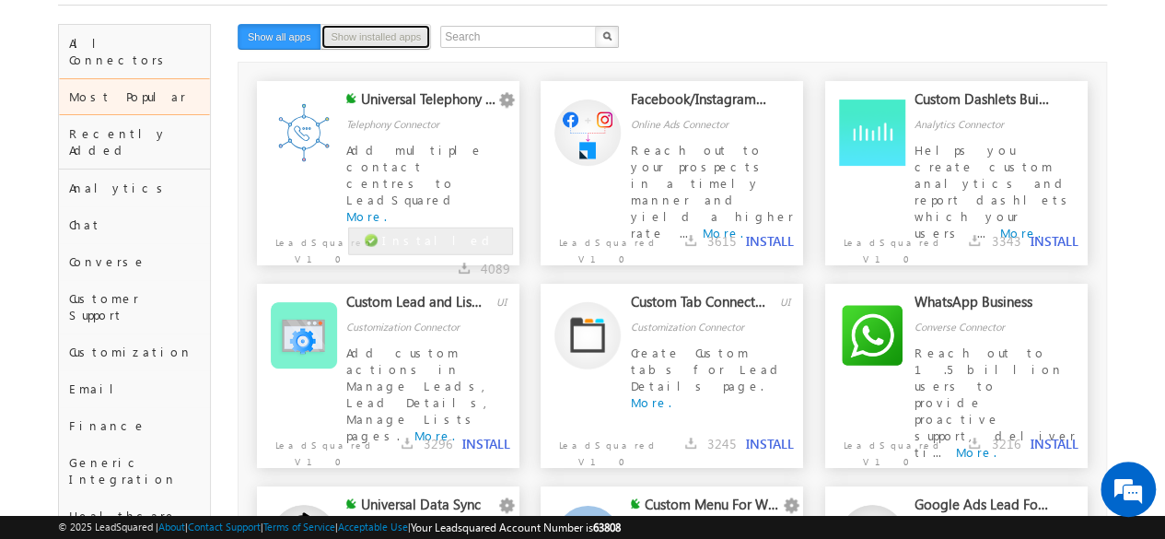
click at [378, 32] on button "Show installed apps" at bounding box center [375, 37] width 111 height 26
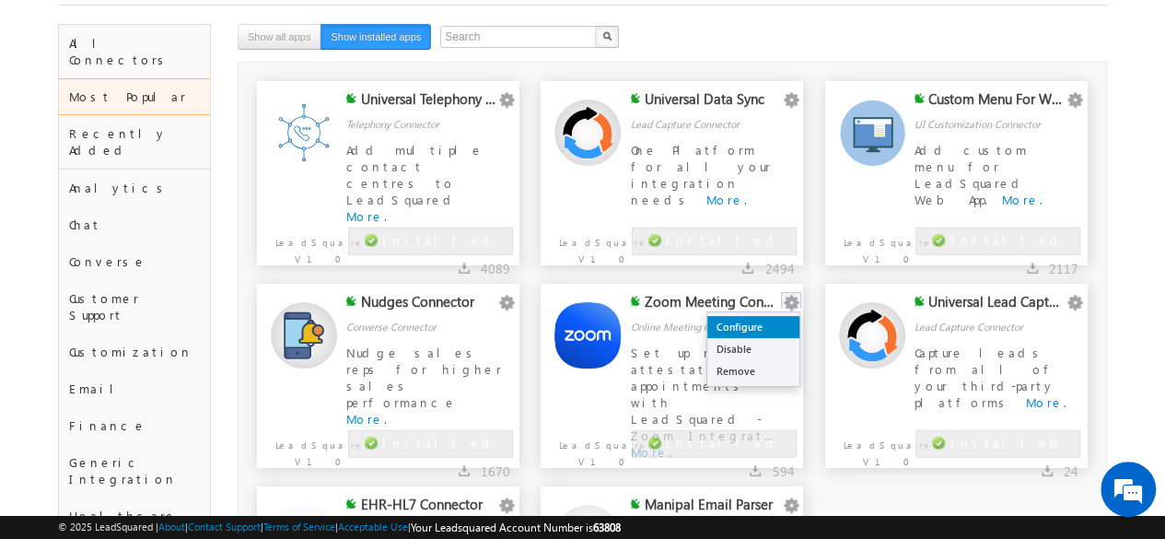
click at [763, 331] on link "Configure" at bounding box center [753, 327] width 92 height 22
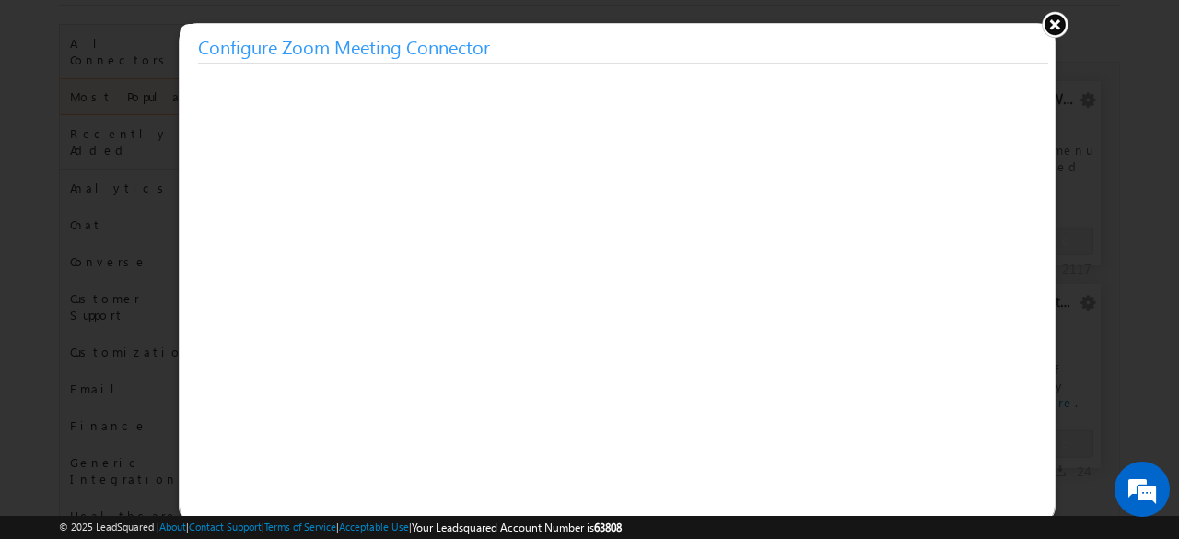
click at [1053, 24] on button at bounding box center [1055, 24] width 28 height 28
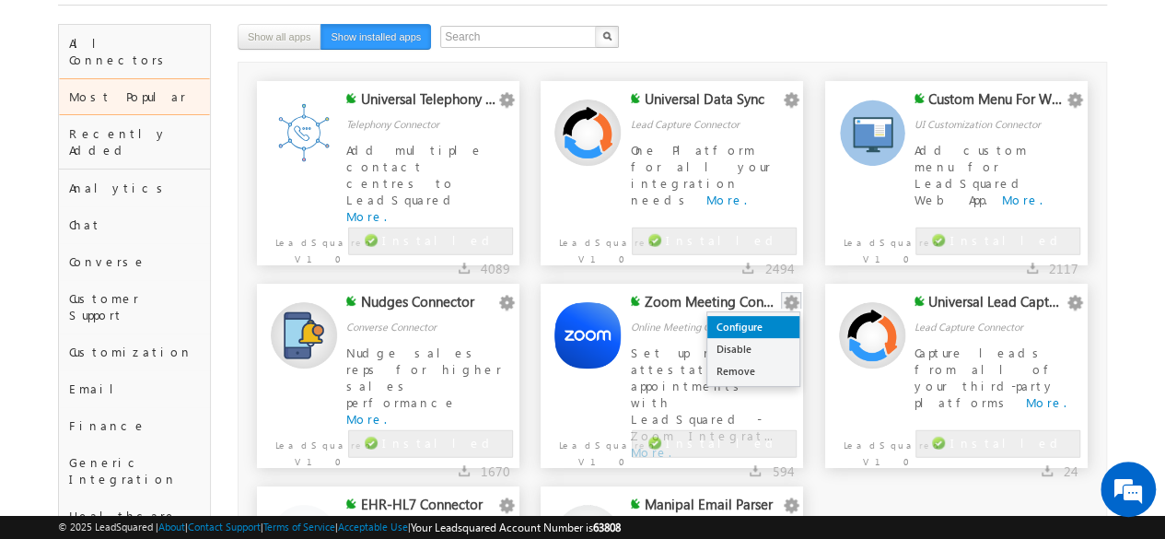
click at [773, 326] on link "Configure" at bounding box center [753, 327] width 92 height 22
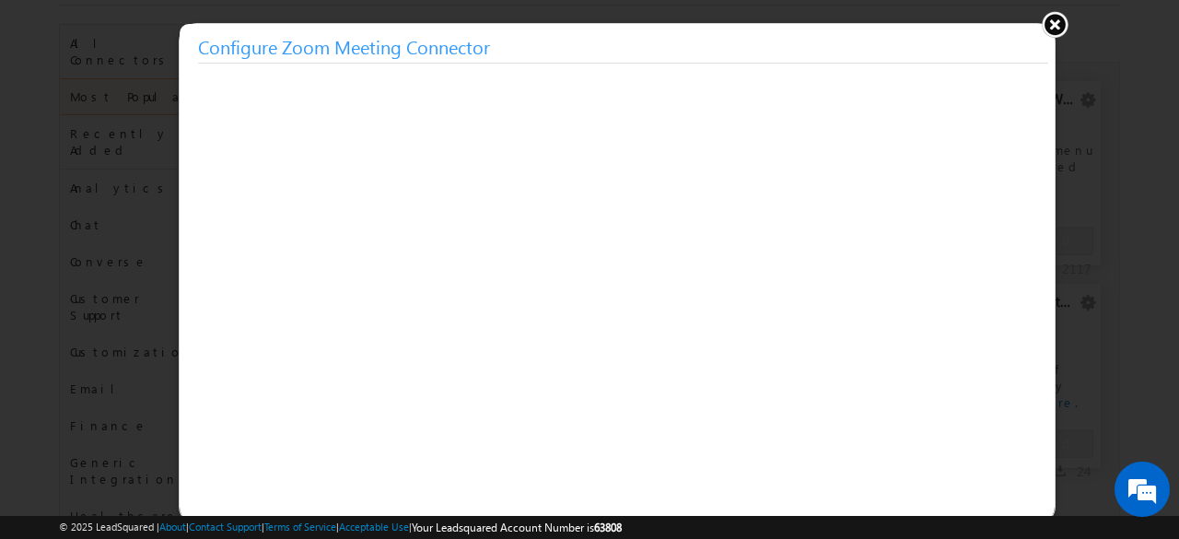
click at [1053, 20] on button at bounding box center [1055, 24] width 28 height 28
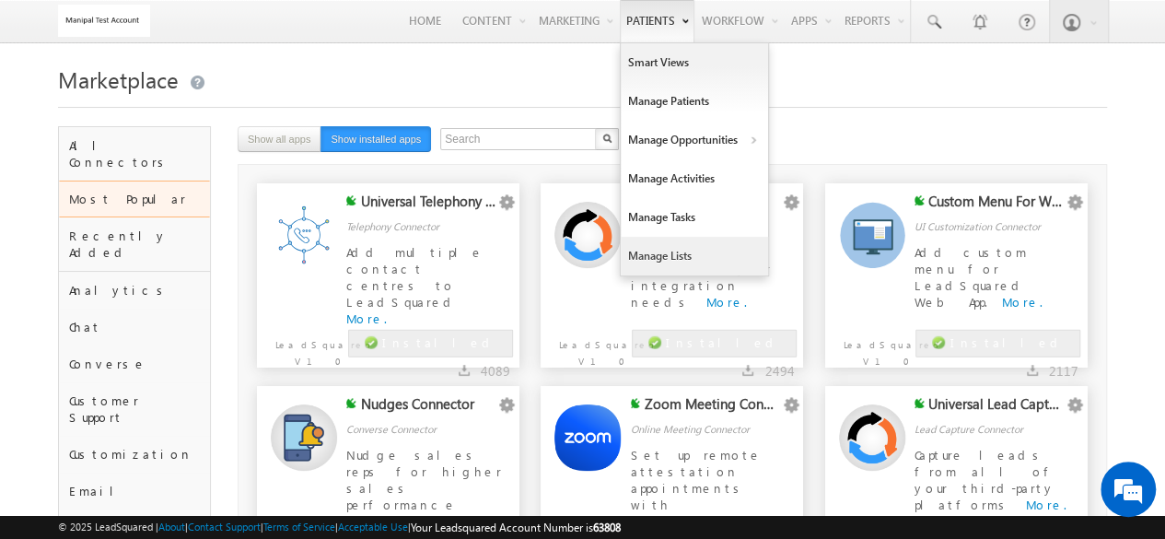
click at [649, 268] on link "Manage Lists" at bounding box center [694, 256] width 147 height 39
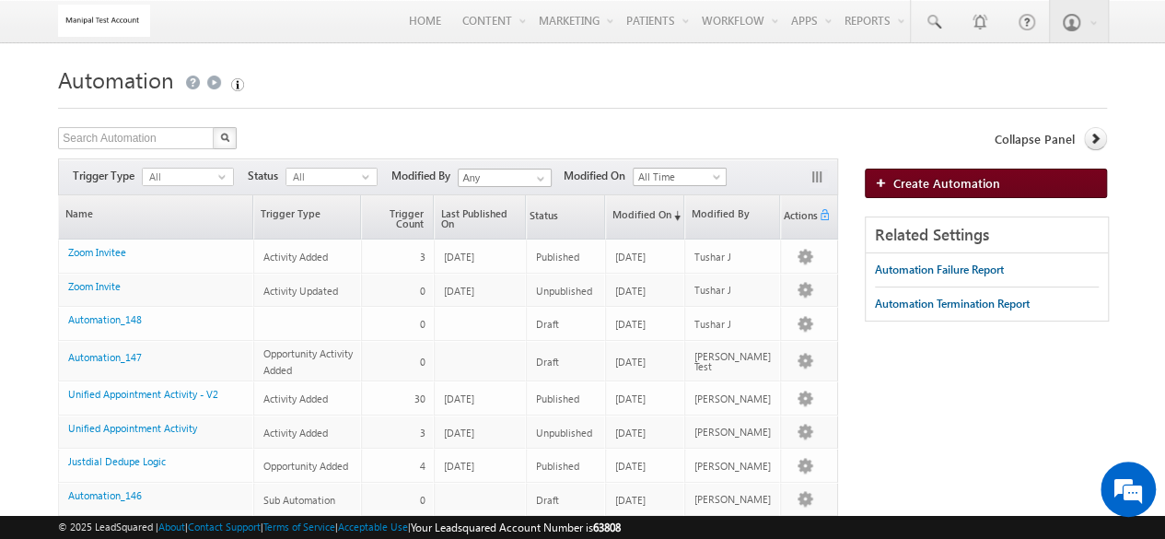
click at [886, 177] on img at bounding box center [884, 182] width 18 height 11
